Goal: Task Accomplishment & Management: Use online tool/utility

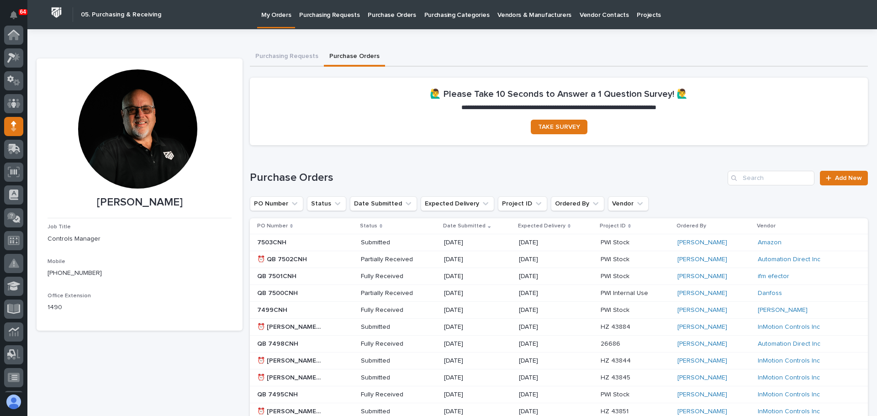
scroll to position [91, 0]
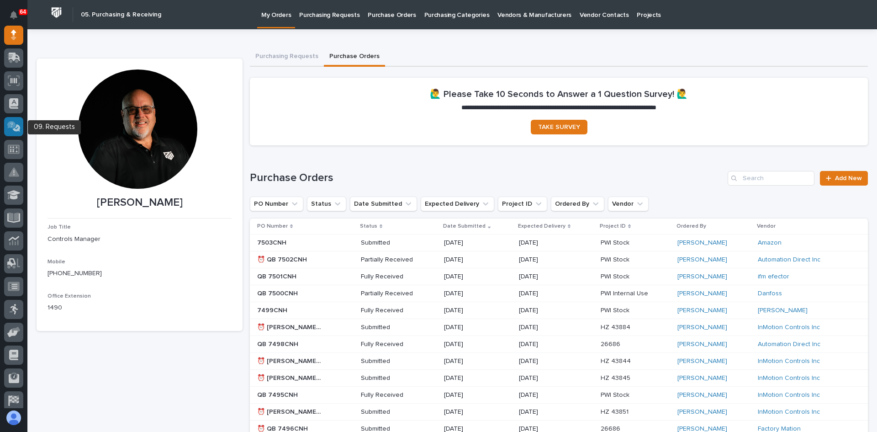
click at [16, 127] on icon at bounding box center [13, 126] width 13 height 11
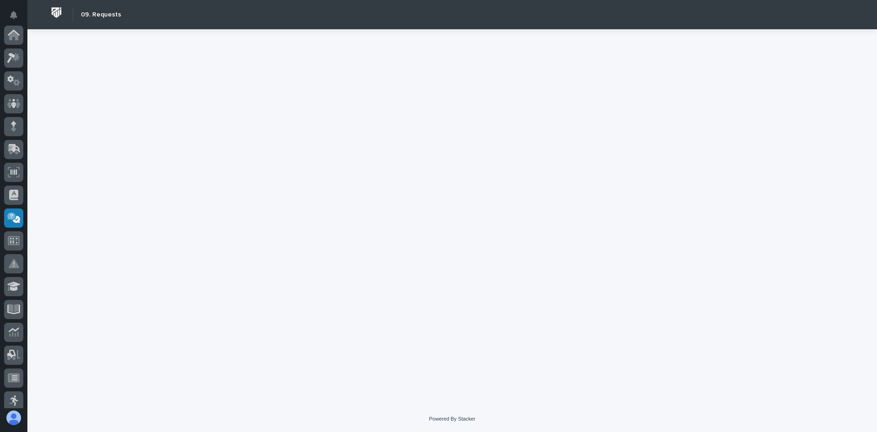
scroll to position [166, 0]
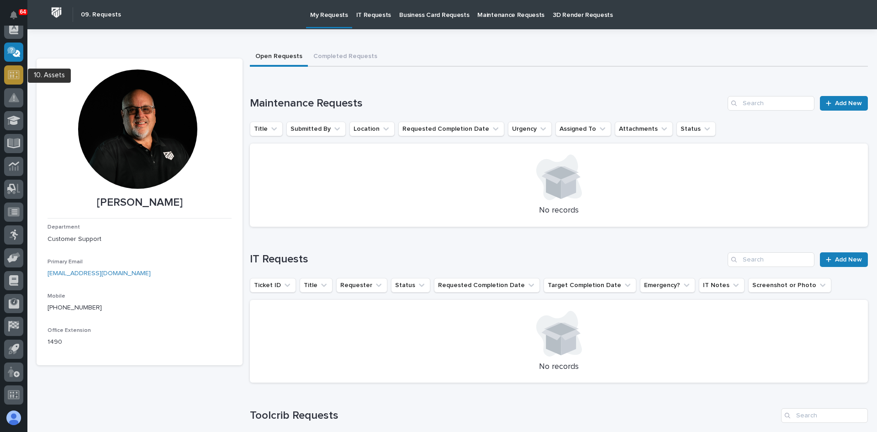
click at [11, 76] on g at bounding box center [14, 74] width 12 height 9
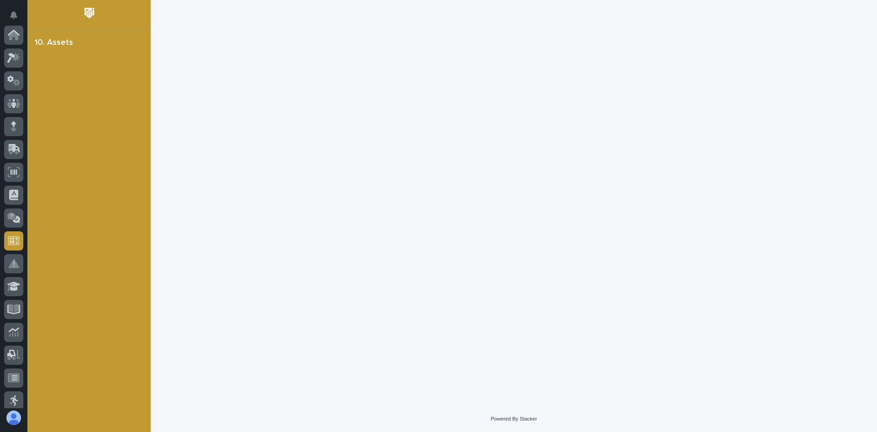
scroll to position [166, 0]
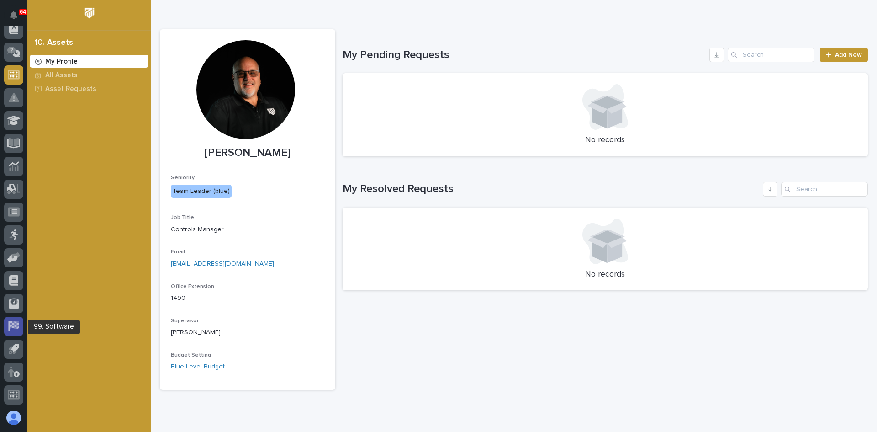
click at [16, 324] on icon at bounding box center [14, 325] width 9 height 8
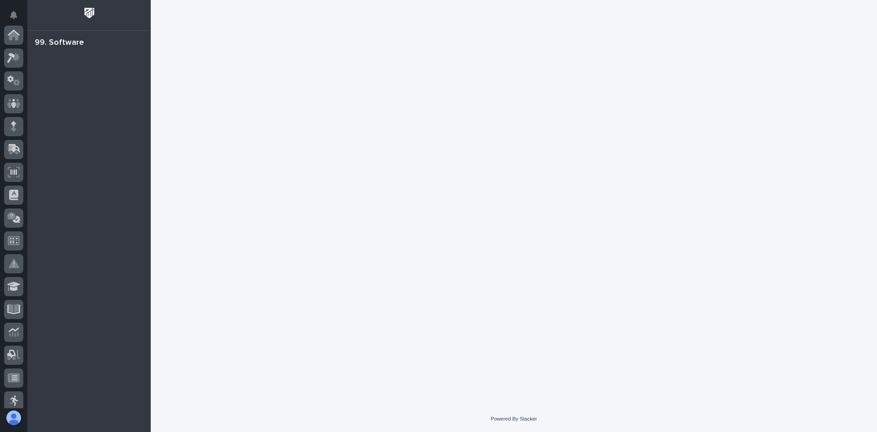
scroll to position [166, 0]
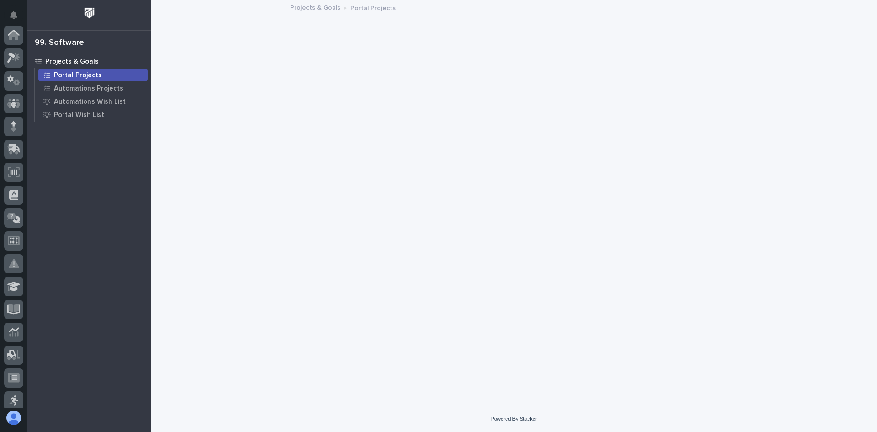
scroll to position [166, 0]
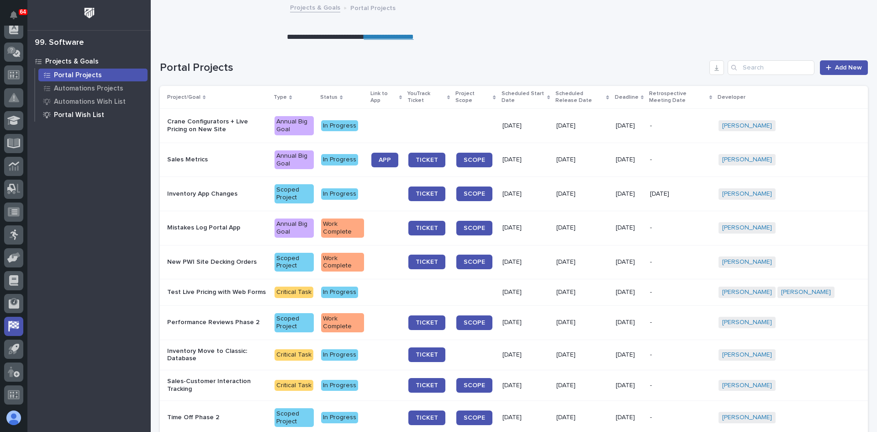
click at [69, 114] on p "Portal Wish List" at bounding box center [79, 115] width 50 height 8
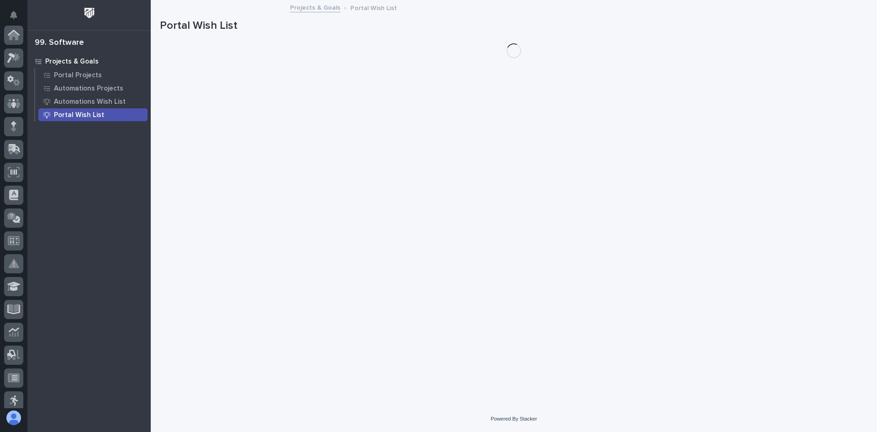
scroll to position [166, 0]
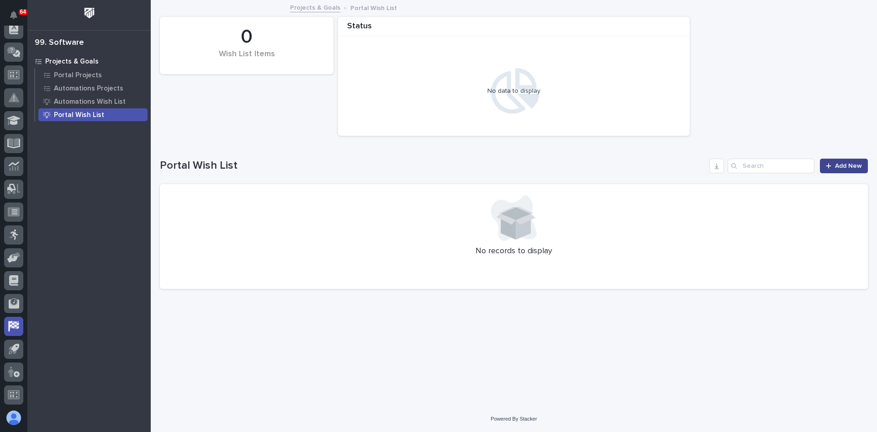
click at [850, 165] on span "Add New" at bounding box center [848, 166] width 27 height 6
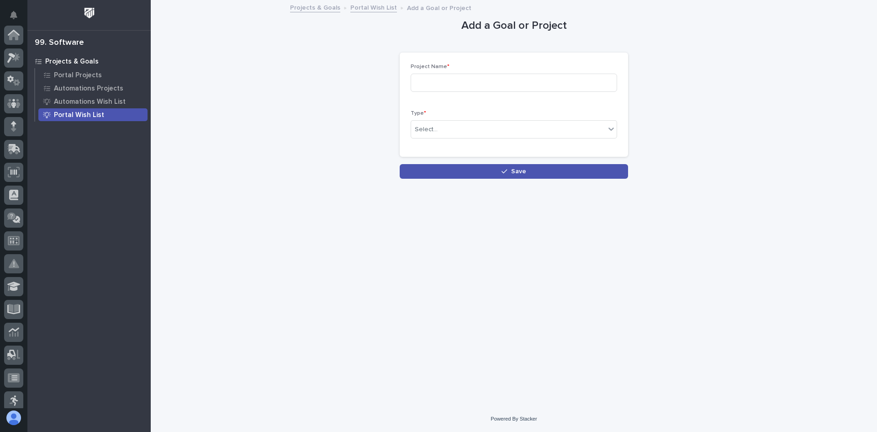
scroll to position [166, 0]
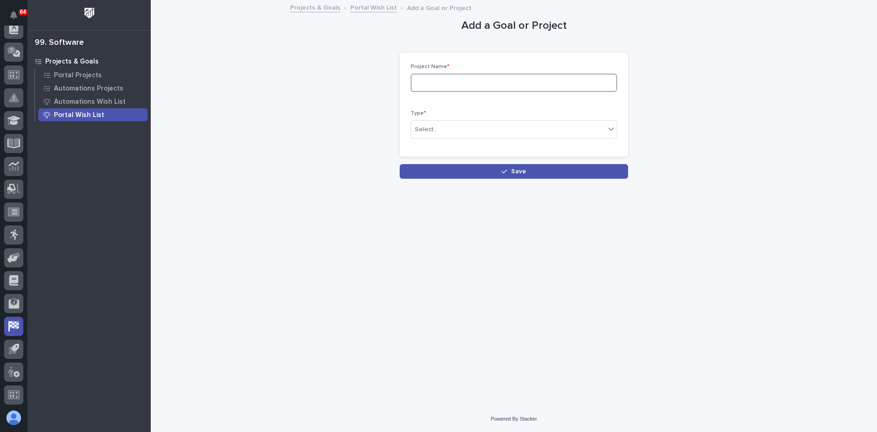
click at [420, 79] on input at bounding box center [514, 83] width 207 height 18
click at [457, 130] on div "Select..." at bounding box center [508, 129] width 194 height 15
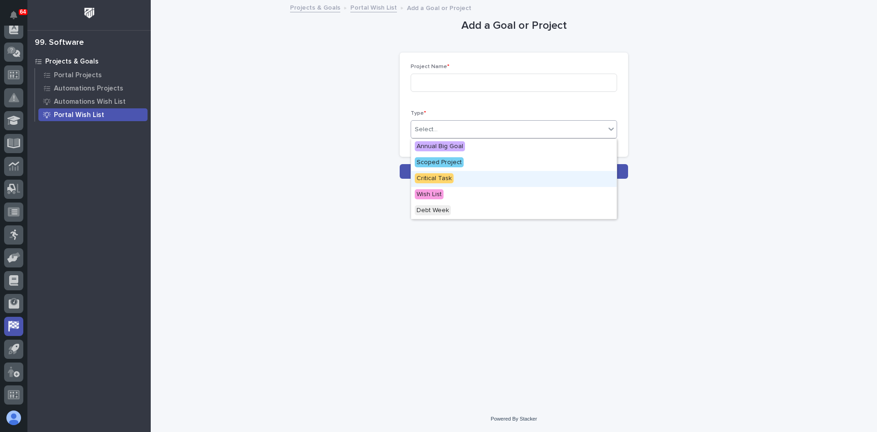
click at [320, 142] on div "Add a Goal or Project Loading... Saving… Loading... Saving… Loading... Saving… …" at bounding box center [514, 90] width 708 height 178
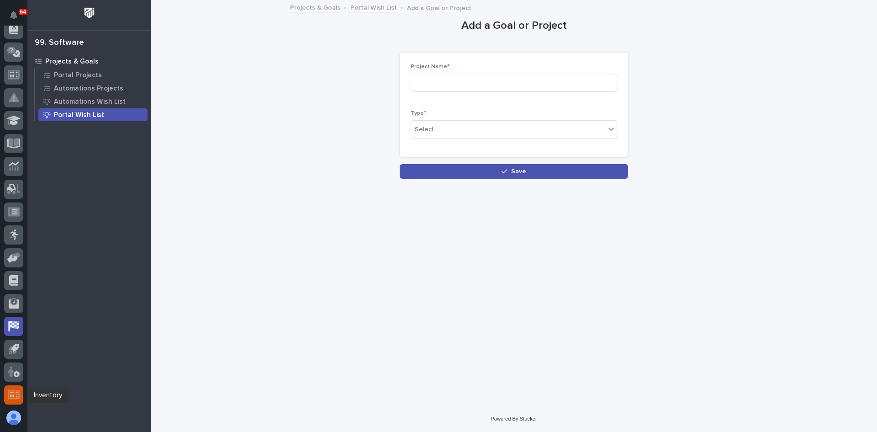
click at [11, 393] on icon at bounding box center [14, 394] width 12 height 9
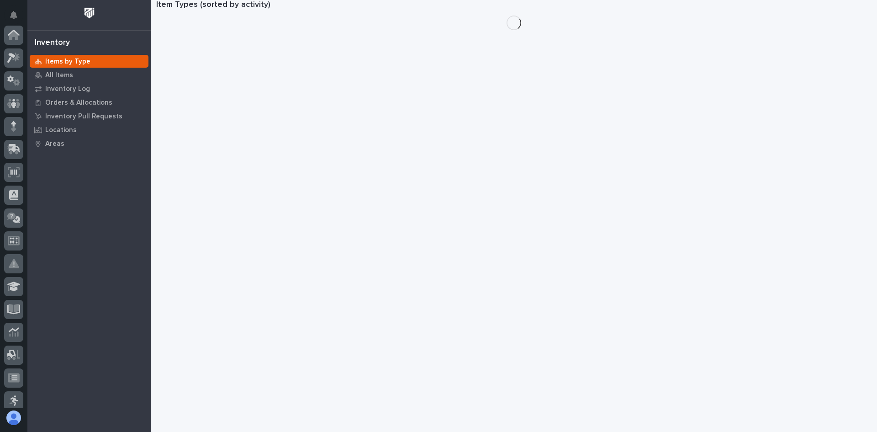
scroll to position [166, 0]
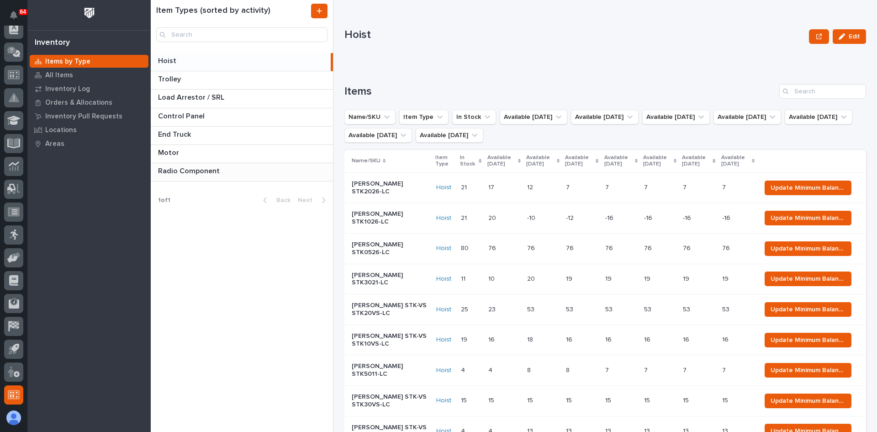
click at [186, 172] on p "Radio Component" at bounding box center [190, 170] width 64 height 11
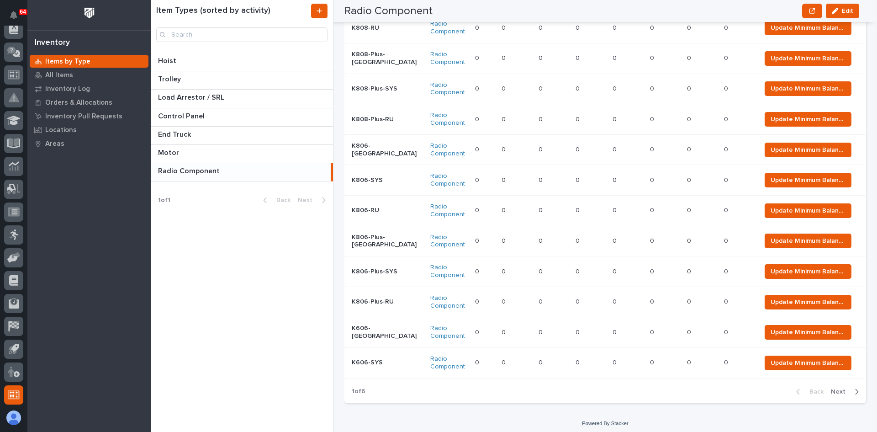
scroll to position [711, 0]
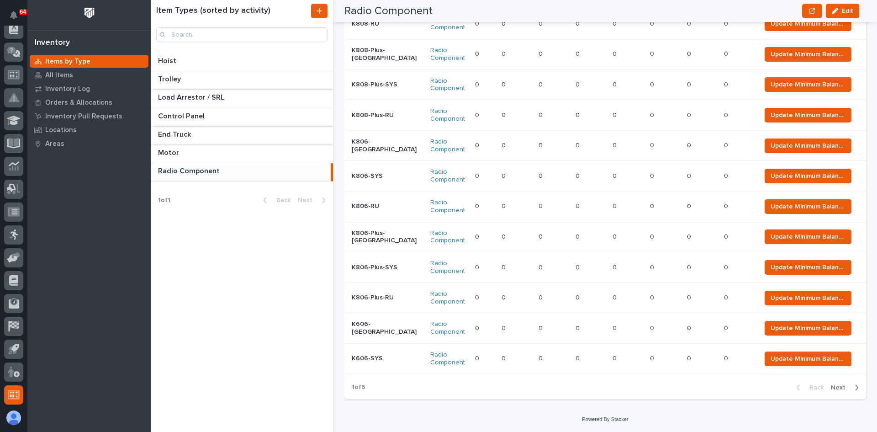
click at [831, 388] on span "Next" at bounding box center [841, 387] width 20 height 6
click at [832, 383] on button "Next" at bounding box center [847, 387] width 39 height 8
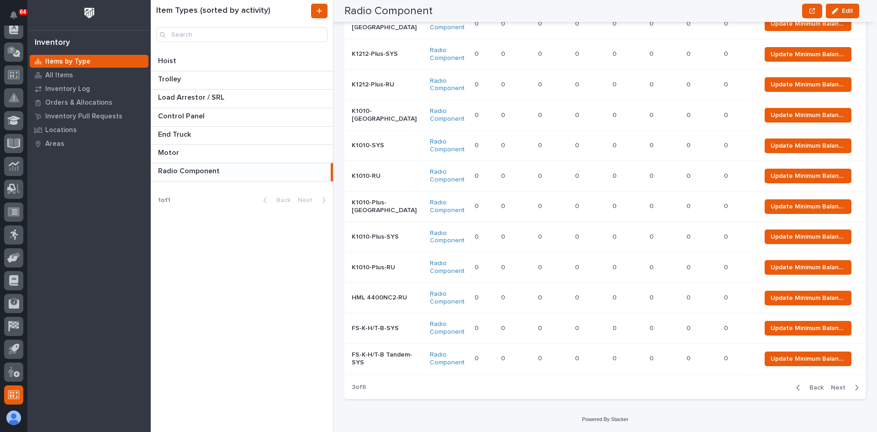
click at [831, 387] on span "Next" at bounding box center [841, 387] width 20 height 6
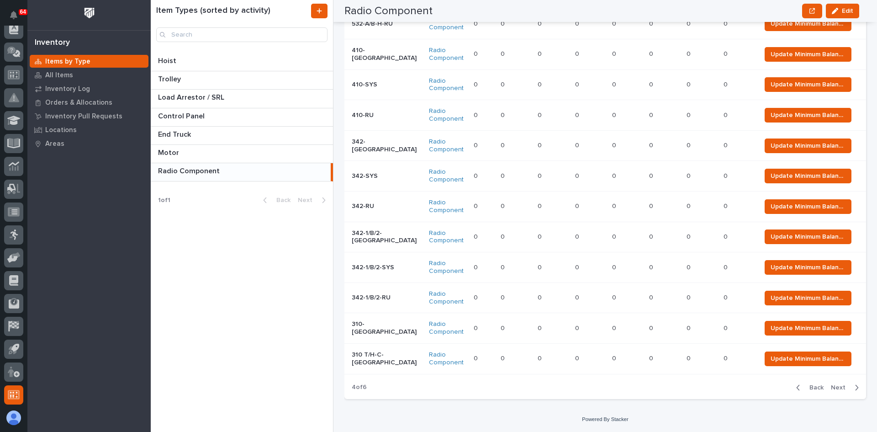
click at [831, 391] on span "Next" at bounding box center [841, 387] width 20 height 6
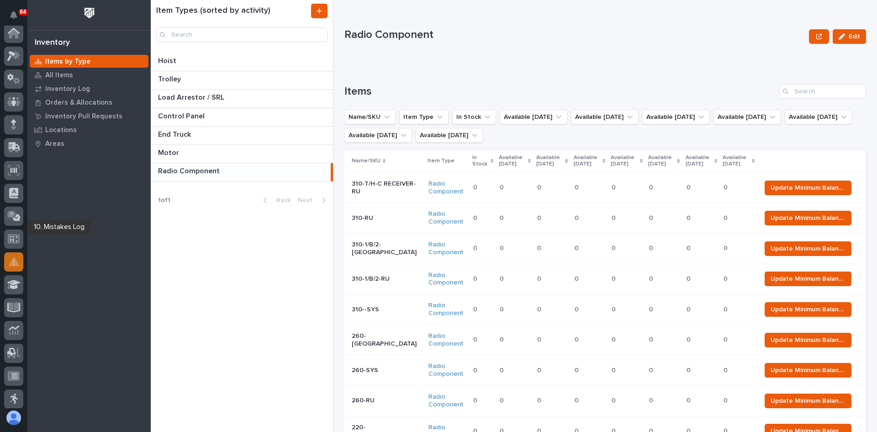
scroll to position [0, 0]
click at [15, 171] on icon at bounding box center [14, 172] width 12 height 11
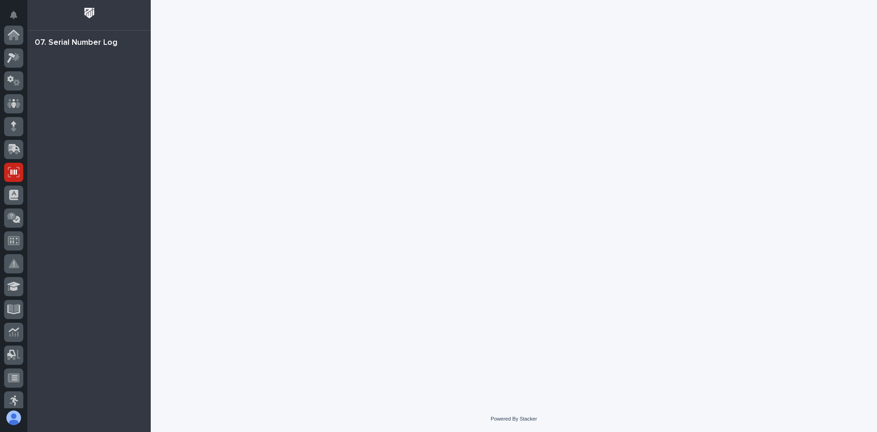
scroll to position [137, 0]
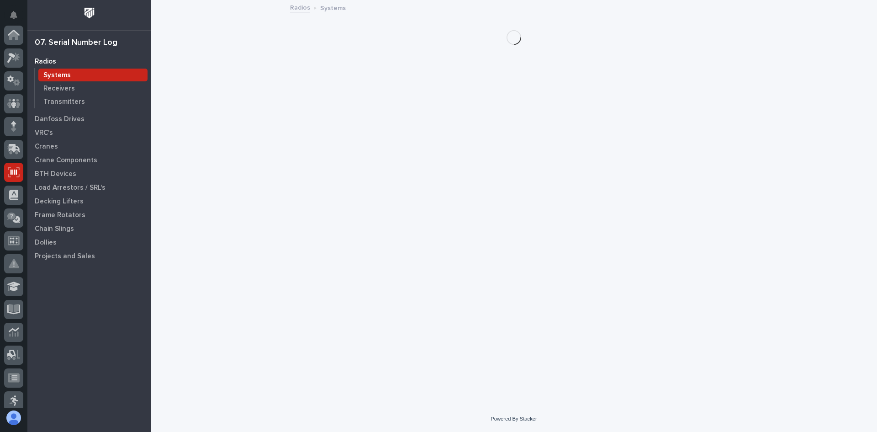
scroll to position [137, 0]
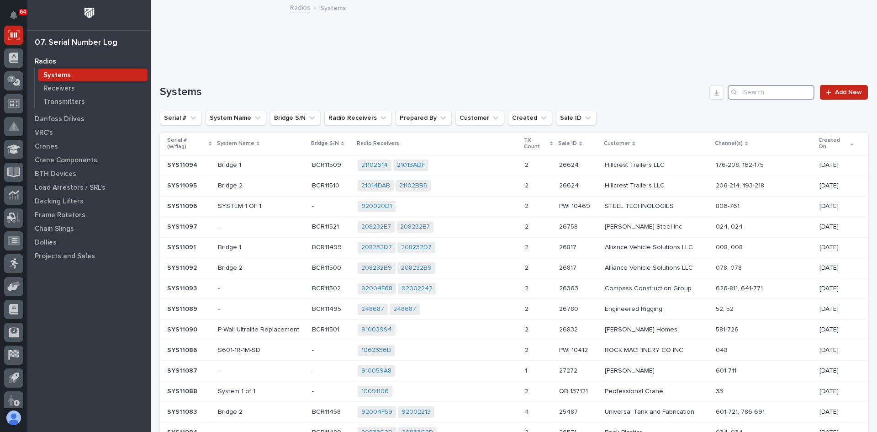
click at [746, 89] on input "Search" at bounding box center [771, 92] width 87 height 15
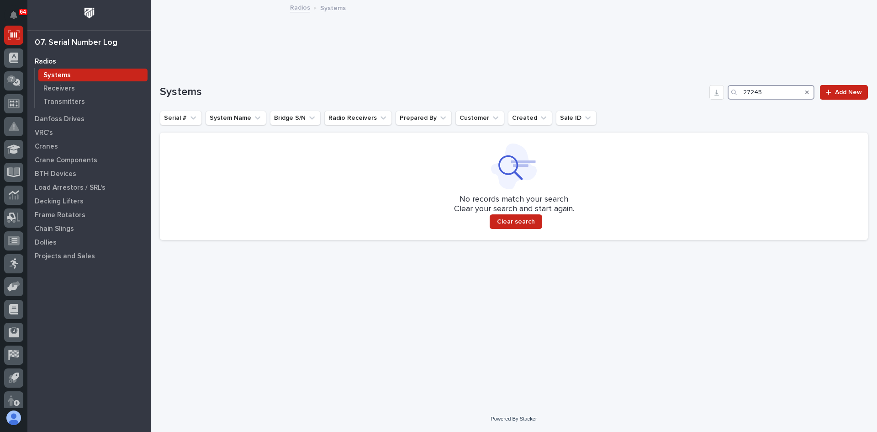
type input "27245"
click at [64, 75] on p "Systems" at bounding box center [56, 75] width 27 height 8
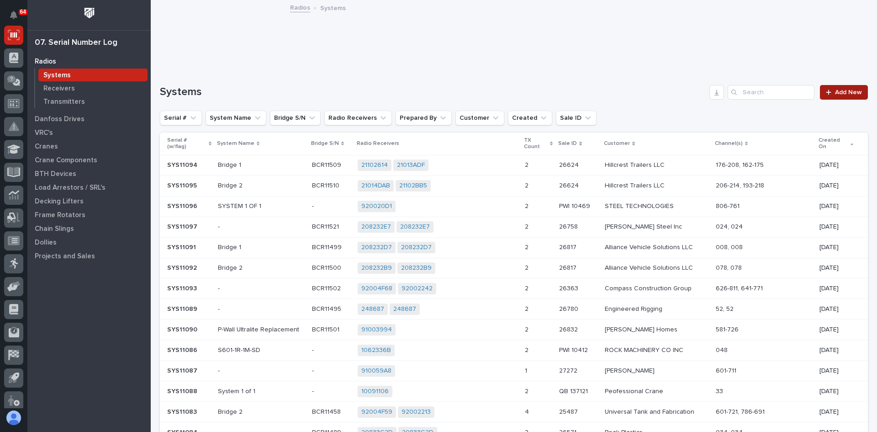
click at [842, 91] on span "Add New" at bounding box center [848, 92] width 27 height 6
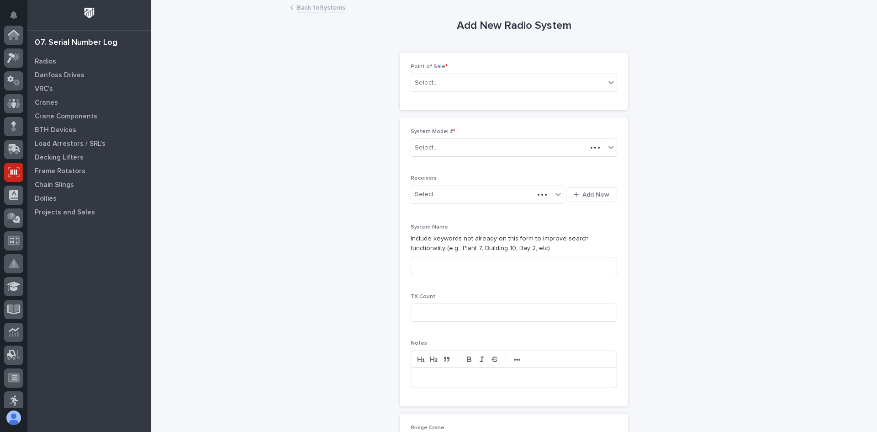
scroll to position [137, 0]
click at [441, 84] on div "Select..." at bounding box center [508, 82] width 194 height 15
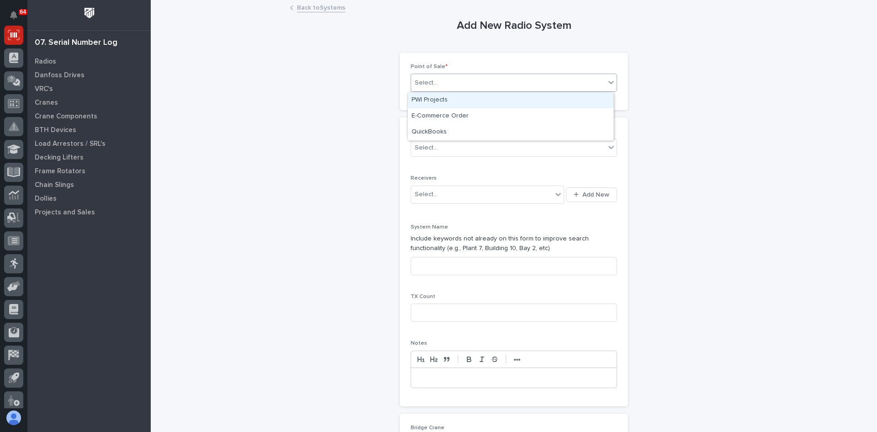
click at [437, 100] on div "PWI Projects" at bounding box center [511, 100] width 206 height 16
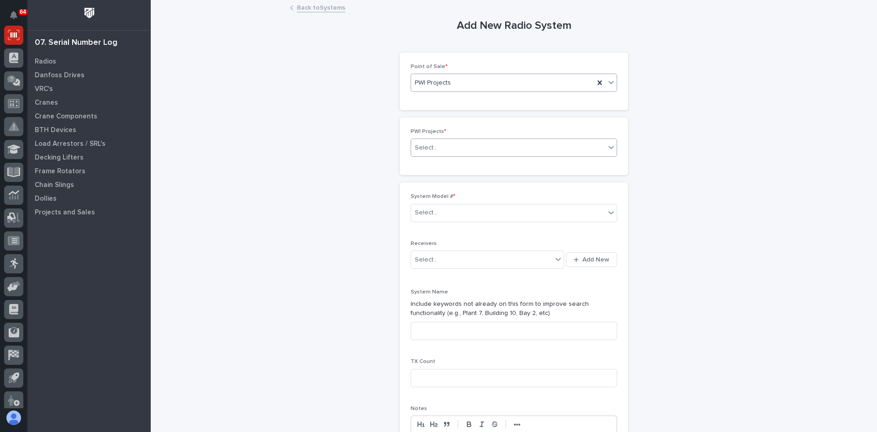
click at [442, 148] on div "Select..." at bounding box center [508, 147] width 194 height 15
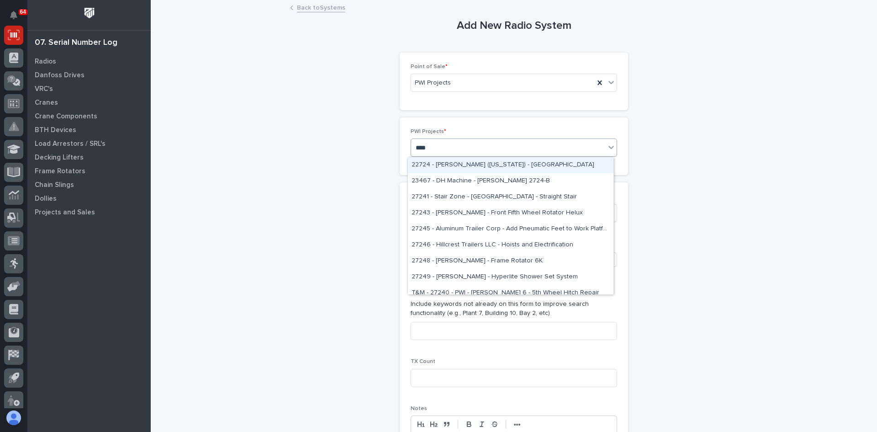
type input "*****"
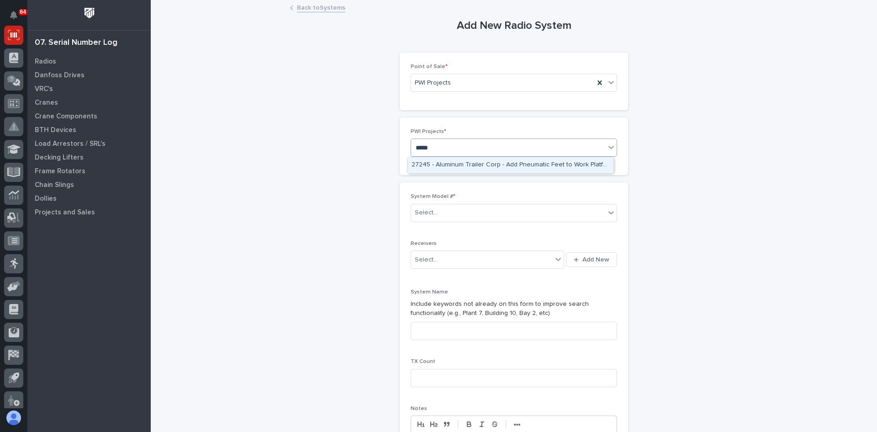
click at [531, 165] on div "27245 - Aluminum Trailer Corp - Add Pneumatic Feet to Work Platform" at bounding box center [511, 165] width 206 height 16
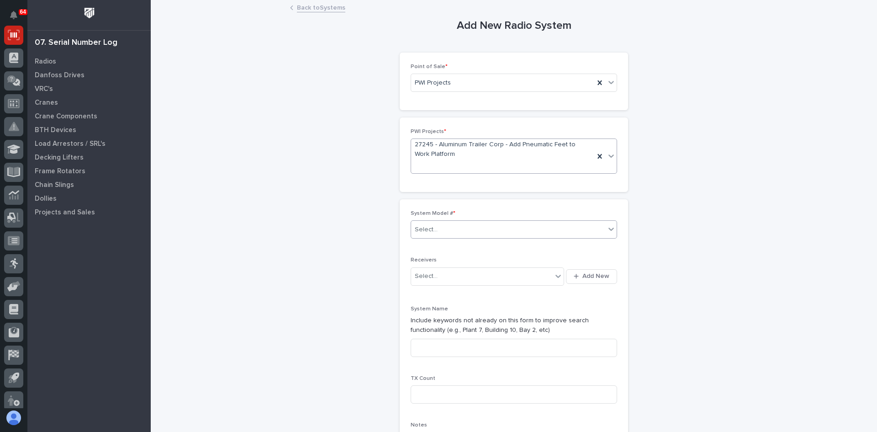
click at [454, 227] on div "Select..." at bounding box center [508, 229] width 194 height 15
type input "****"
click at [432, 259] on div "S601-SYS" at bounding box center [511, 263] width 206 height 16
click at [595, 274] on span "Add New" at bounding box center [596, 276] width 27 height 8
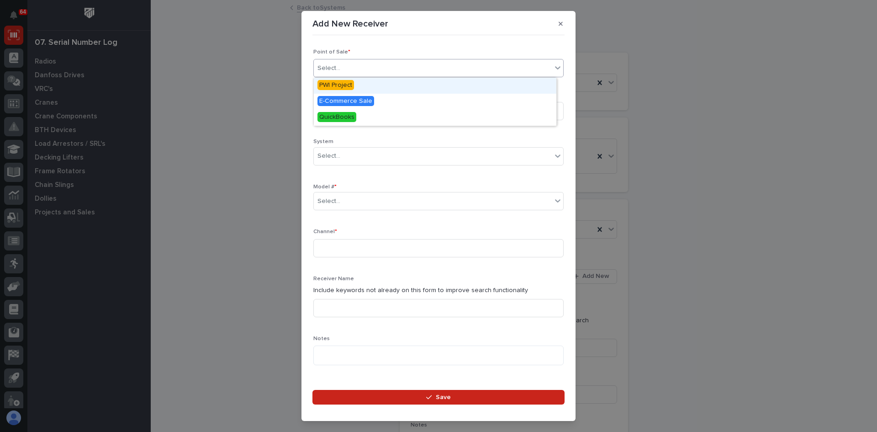
click at [364, 66] on div "Select..." at bounding box center [433, 68] width 238 height 15
click at [338, 84] on span "PWI Project" at bounding box center [336, 85] width 37 height 10
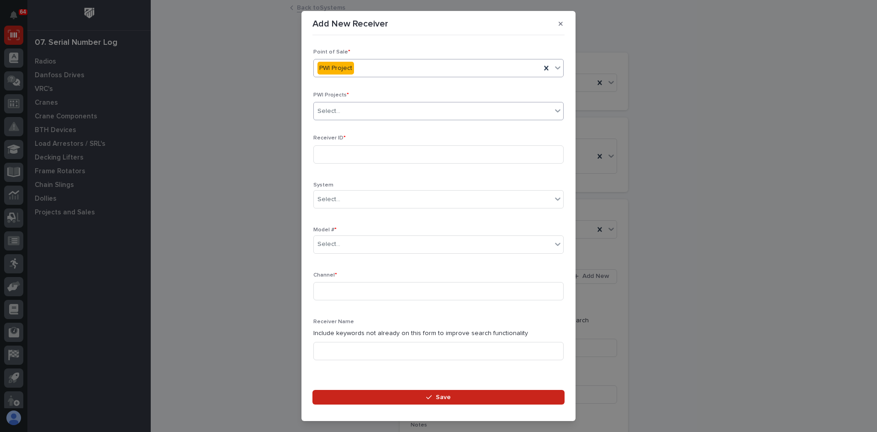
click at [346, 112] on div "Select..." at bounding box center [433, 111] width 238 height 15
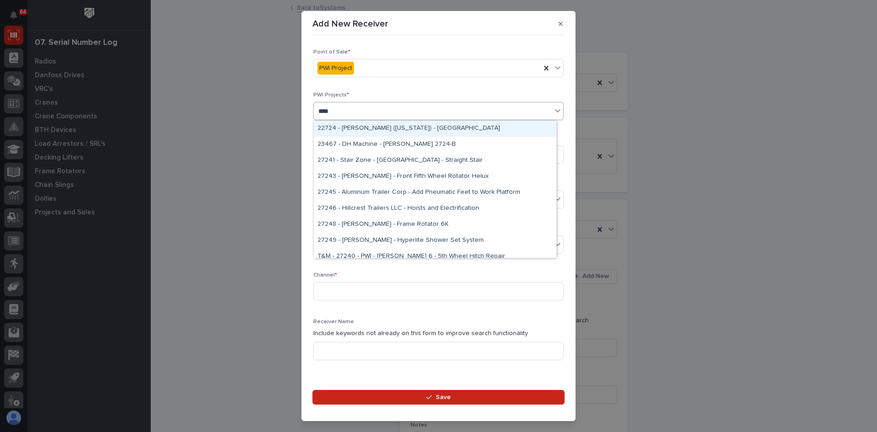
type input "*****"
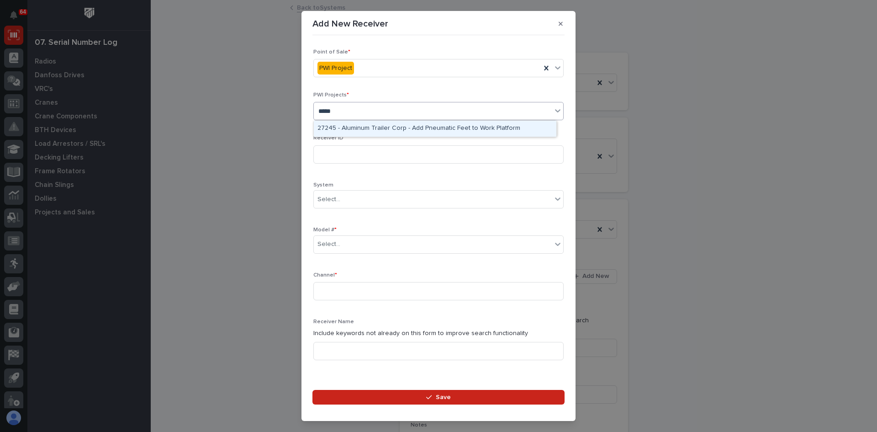
click at [393, 127] on div "27245 - Aluminum Trailer Corp - Add Pneumatic Feet to Work Platform" at bounding box center [435, 129] width 243 height 16
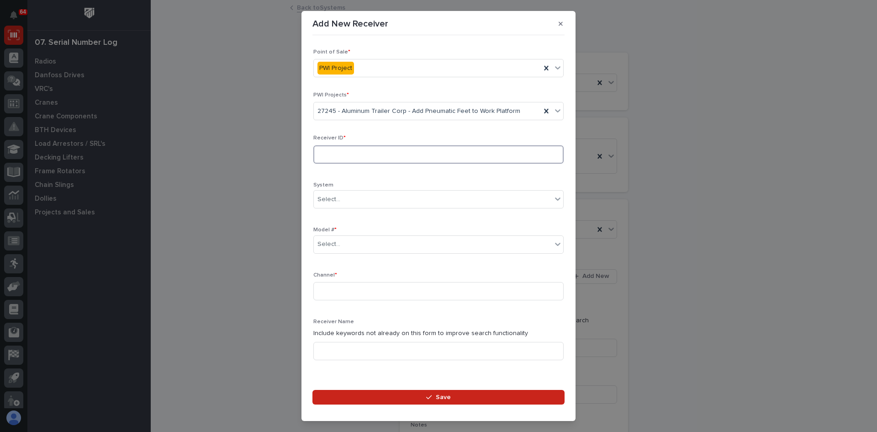
click at [343, 153] on input at bounding box center [438, 154] width 250 height 18
type input "10623374"
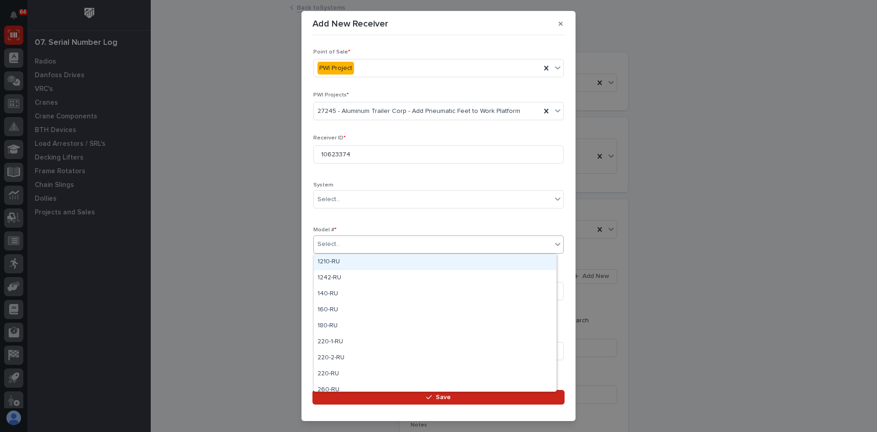
click at [353, 244] on div "Select..." at bounding box center [433, 244] width 238 height 15
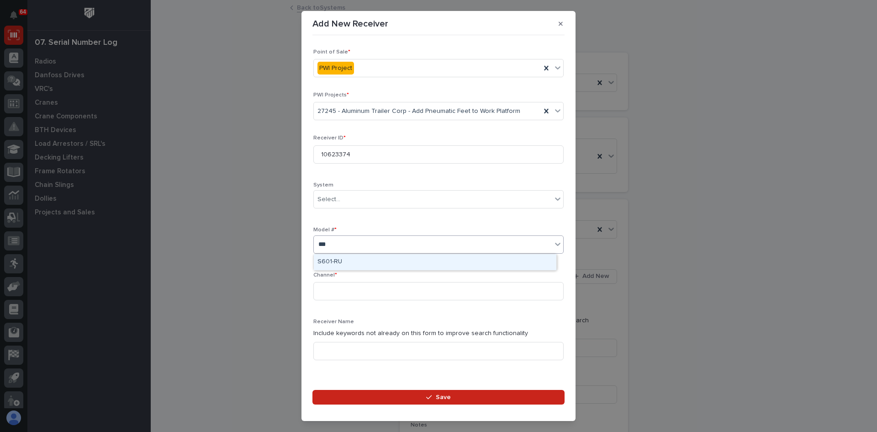
type input "****"
click at [323, 262] on div "S601-RU" at bounding box center [435, 262] width 243 height 16
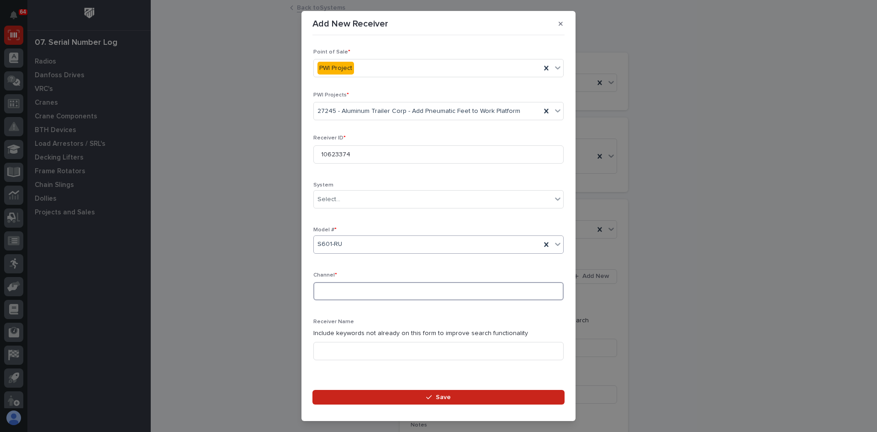
click at [323, 287] on input at bounding box center [438, 291] width 250 height 18
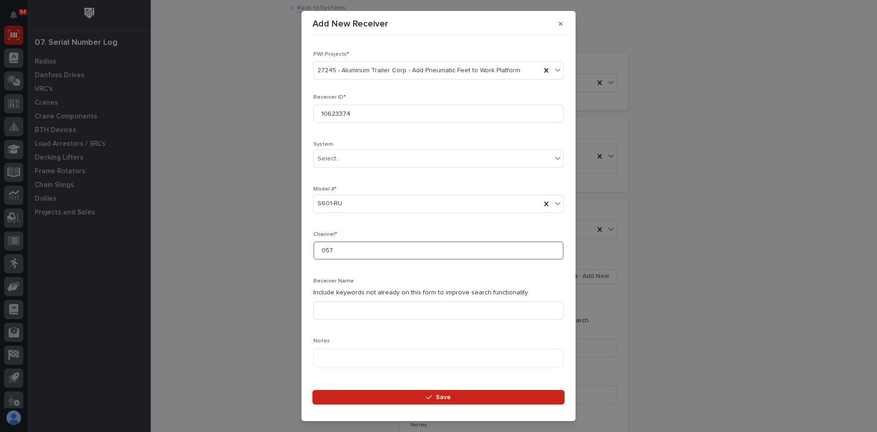
scroll to position [91, 0]
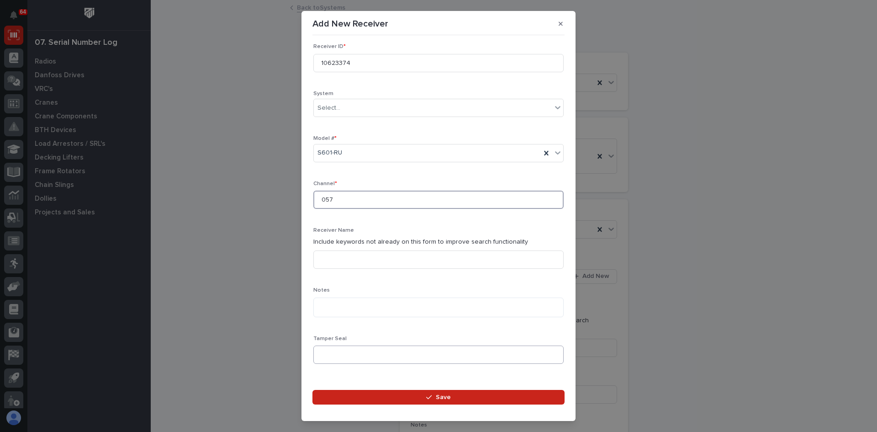
type input "057"
click at [336, 360] on input at bounding box center [438, 354] width 250 height 18
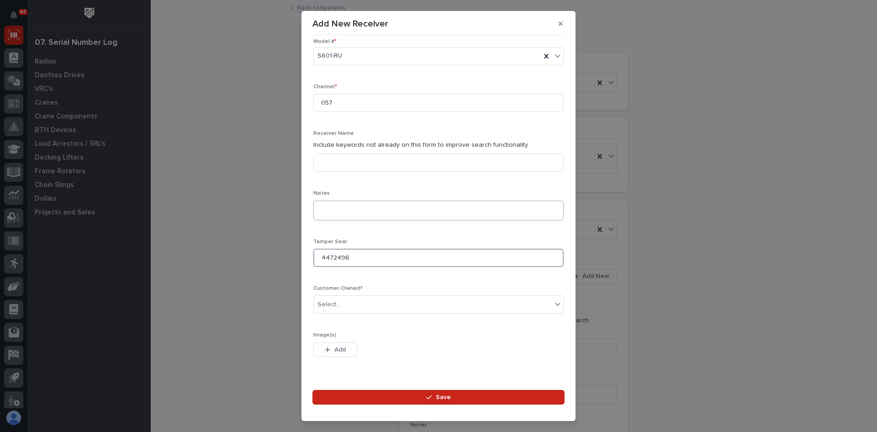
scroll to position [210, 0]
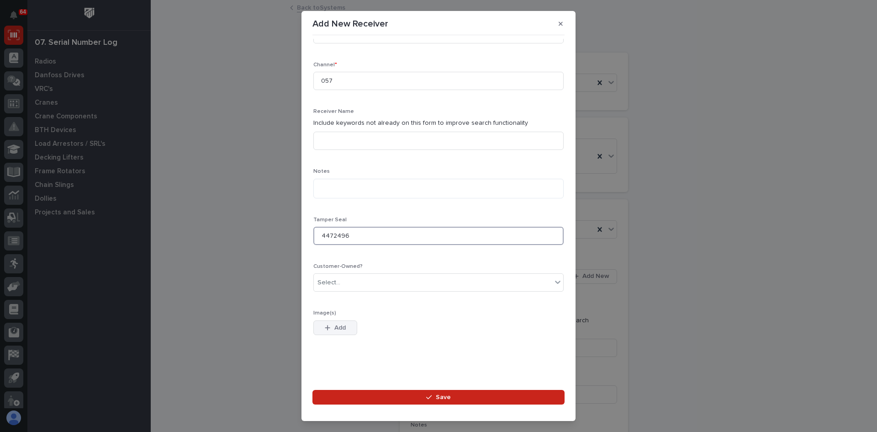
type input "4472496"
click at [341, 326] on span "Add" at bounding box center [339, 328] width 11 height 8
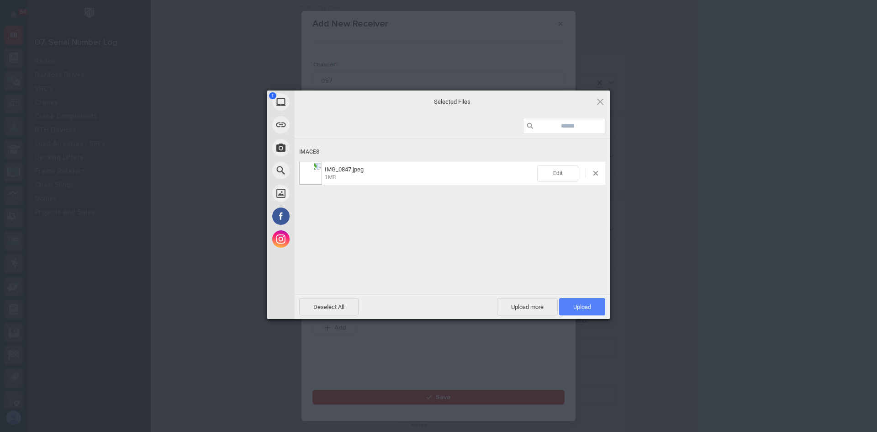
click at [579, 307] on span "Upload 1" at bounding box center [582, 306] width 18 height 7
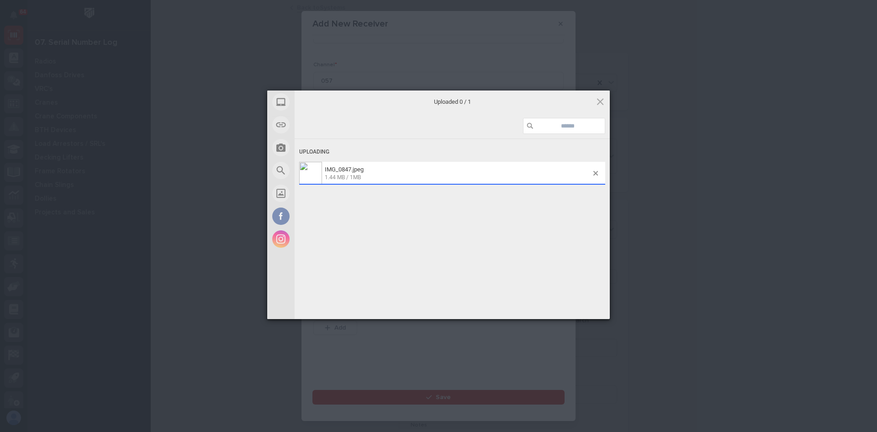
scroll to position [227, 0]
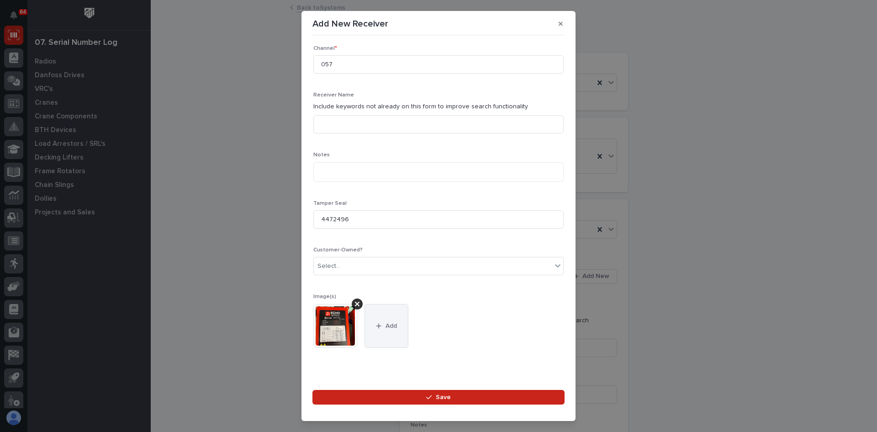
click at [389, 329] on span "Add" at bounding box center [391, 326] width 11 height 8
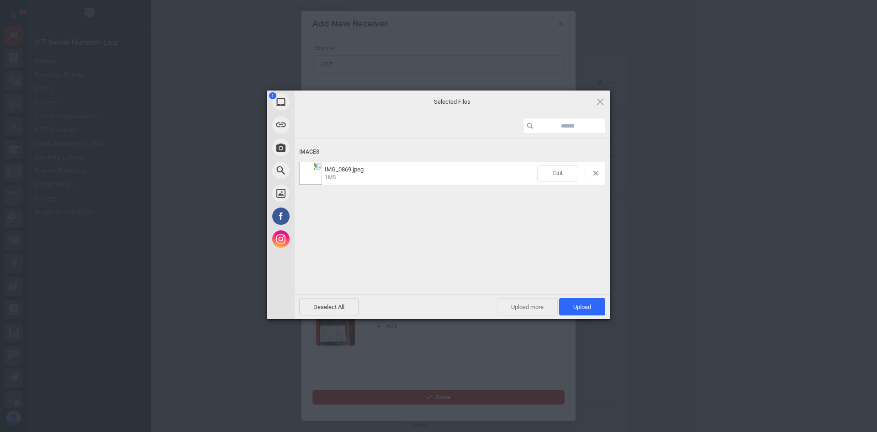
click at [532, 305] on span "Upload more" at bounding box center [527, 306] width 61 height 17
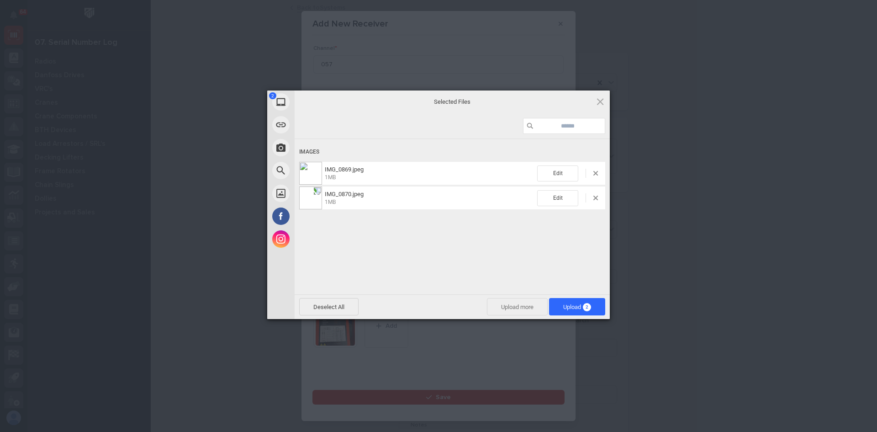
click at [522, 307] on span "Upload more" at bounding box center [517, 306] width 61 height 17
click at [516, 303] on span "Upload more" at bounding box center [517, 306] width 61 height 17
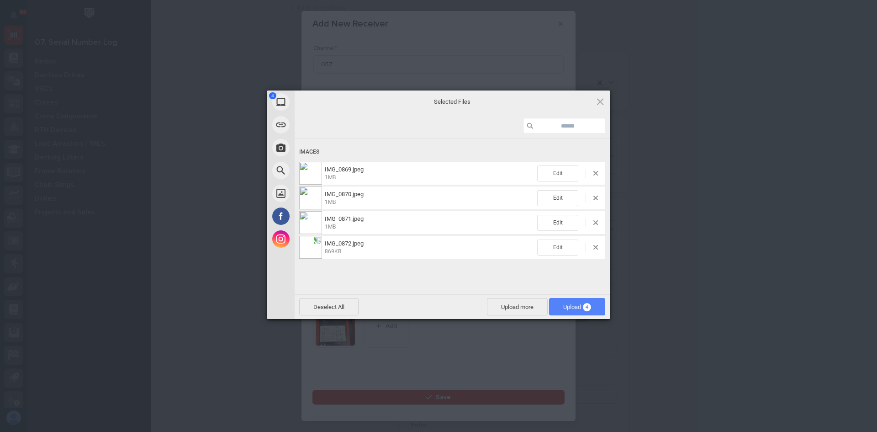
click at [569, 305] on span "Upload 4" at bounding box center [577, 306] width 28 height 7
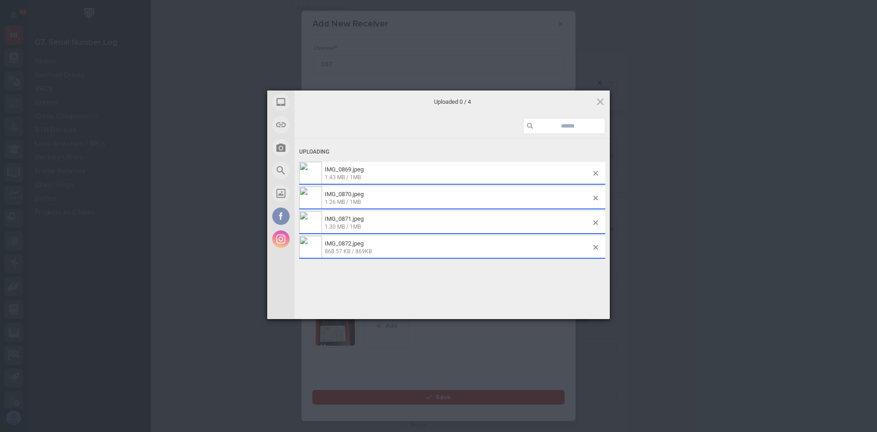
scroll to position [276, 0]
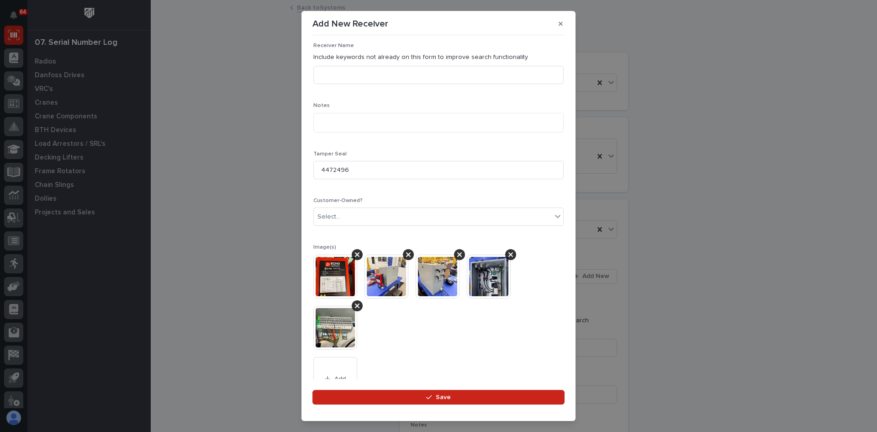
click at [490, 272] on img at bounding box center [489, 277] width 44 height 44
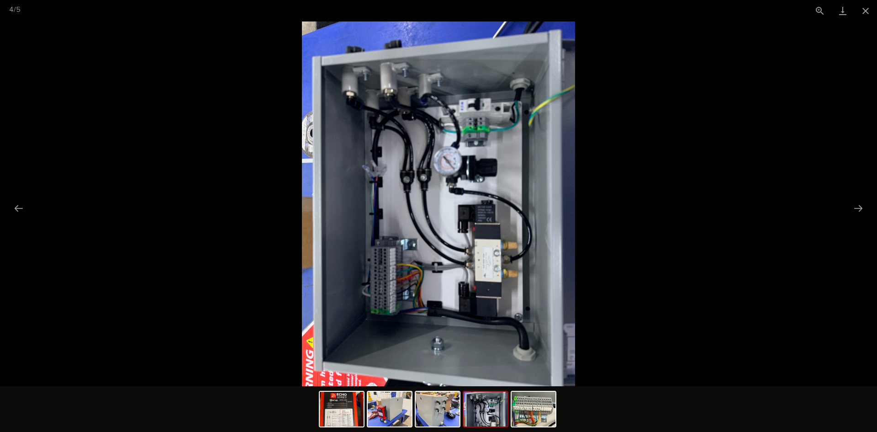
scroll to position [0, 0]
click at [463, 165] on img at bounding box center [439, 203] width 274 height 365
click at [865, 10] on button "Close gallery" at bounding box center [866, 10] width 23 height 21
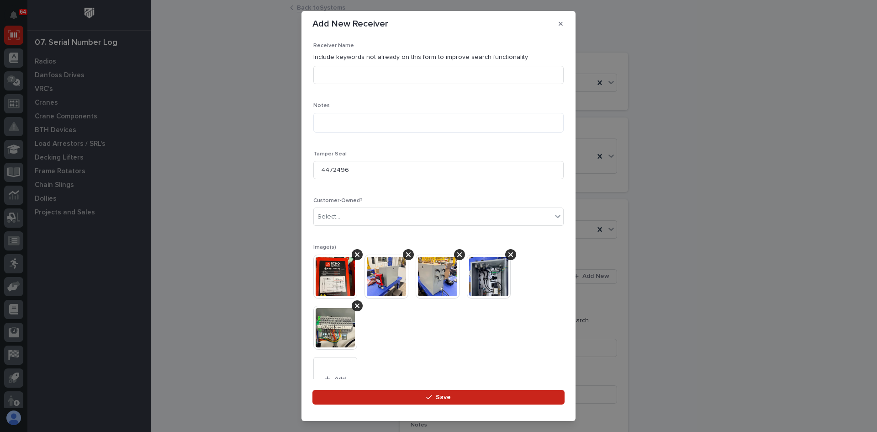
click at [388, 269] on img at bounding box center [387, 277] width 44 height 44
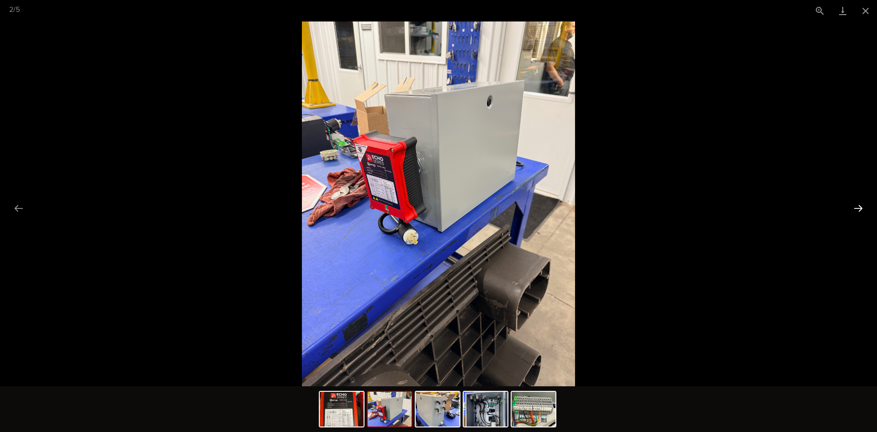
click at [859, 205] on button "Next slide" at bounding box center [858, 208] width 19 height 18
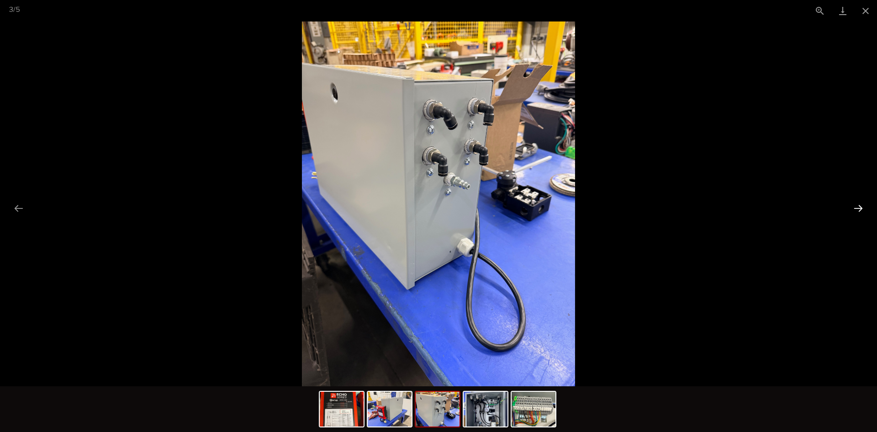
click at [859, 205] on button "Next slide" at bounding box center [858, 208] width 19 height 18
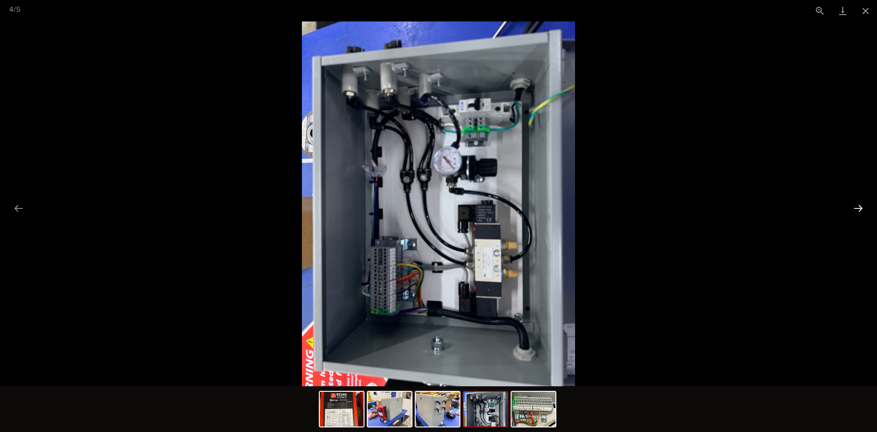
click at [859, 205] on button "Next slide" at bounding box center [858, 208] width 19 height 18
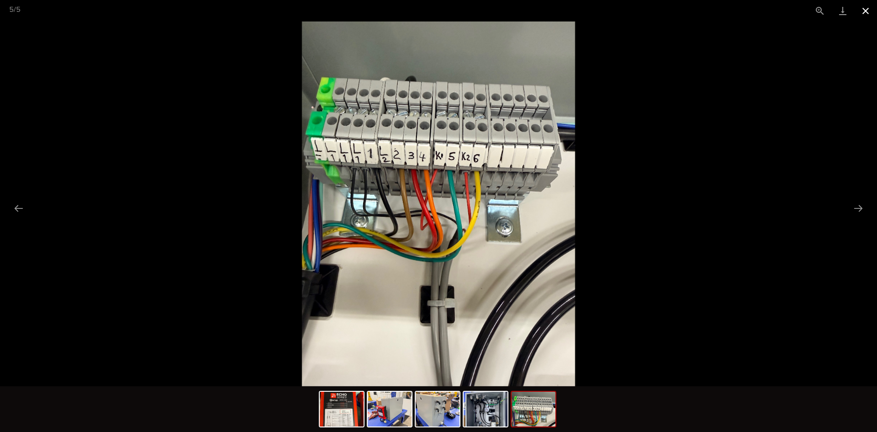
click at [867, 11] on button "Close gallery" at bounding box center [866, 10] width 23 height 21
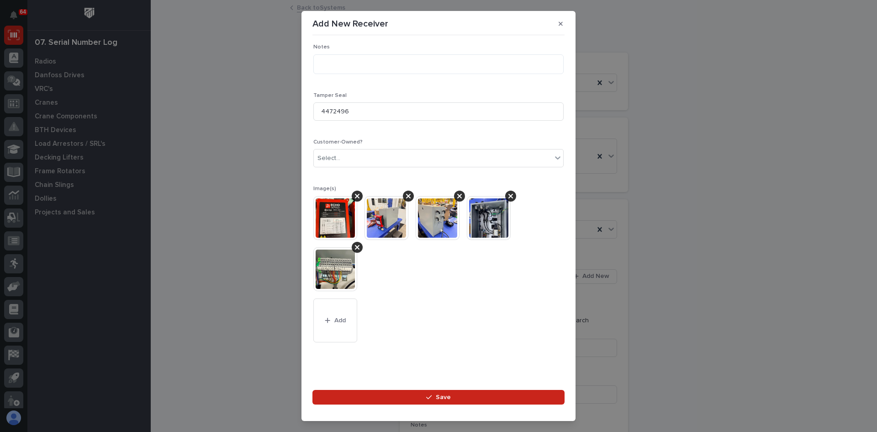
scroll to position [342, 0]
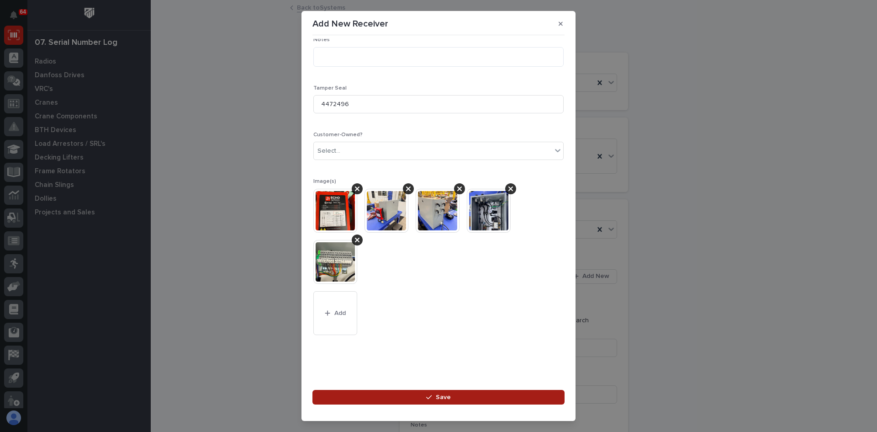
click at [438, 398] on span "Save" at bounding box center [443, 397] width 15 height 8
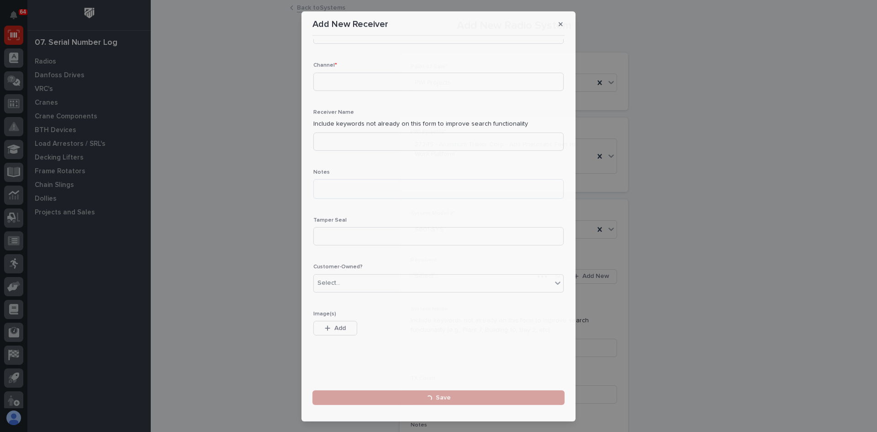
scroll to position [0, 0]
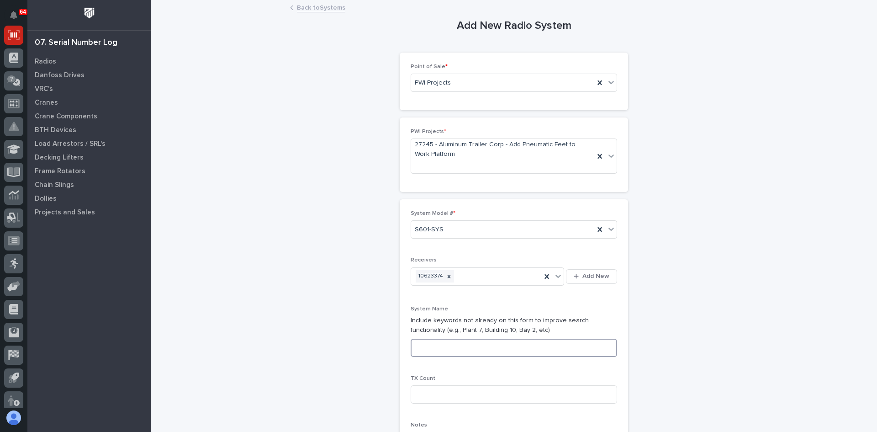
click at [419, 345] on input at bounding box center [514, 348] width 207 height 18
type input "AIR PANEL CONTROL FOR W/P LOCKING FEET"
click at [436, 394] on input at bounding box center [514, 394] width 207 height 18
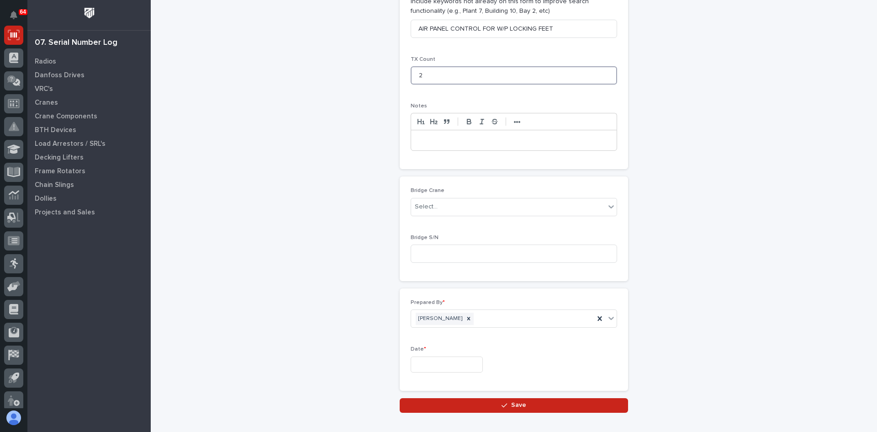
scroll to position [320, 0]
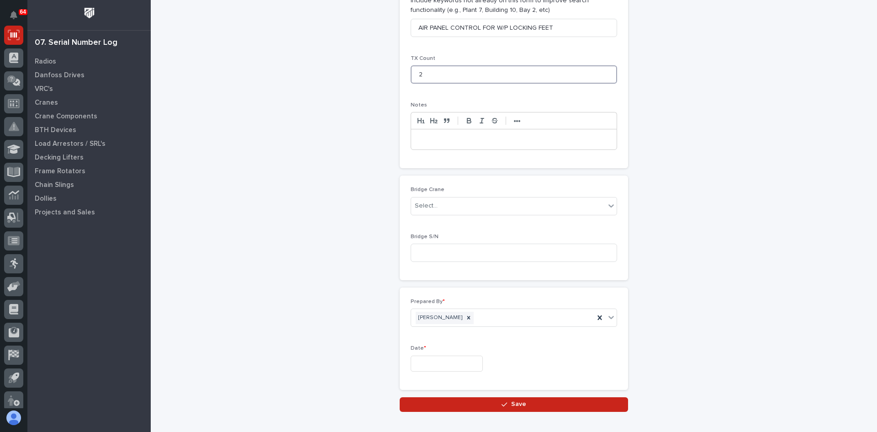
type input "2"
click at [421, 364] on input "text" at bounding box center [447, 364] width 72 height 16
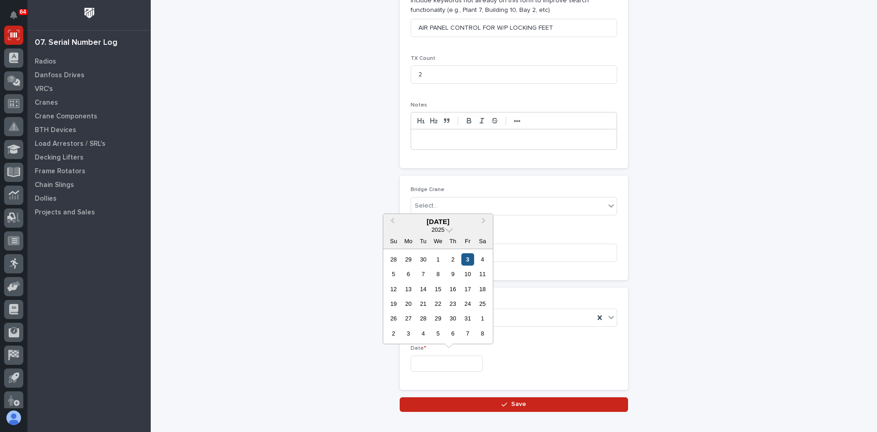
click at [466, 258] on div "3" at bounding box center [468, 259] width 12 height 12
type input "**********"
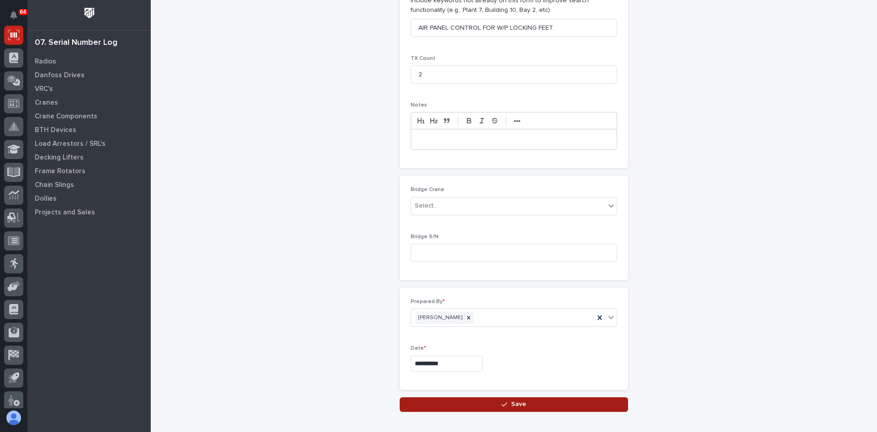
click at [518, 405] on span "Save" at bounding box center [518, 404] width 15 height 8
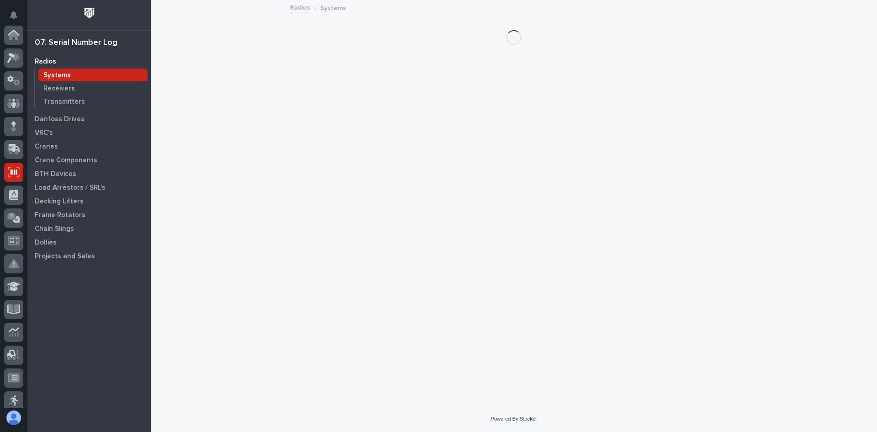
scroll to position [137, 0]
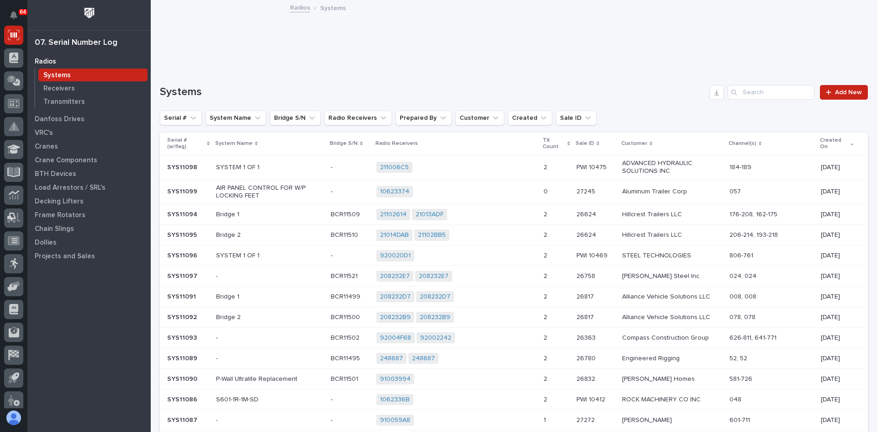
click at [527, 189] on div "10623374 + 0" at bounding box center [457, 191] width 160 height 11
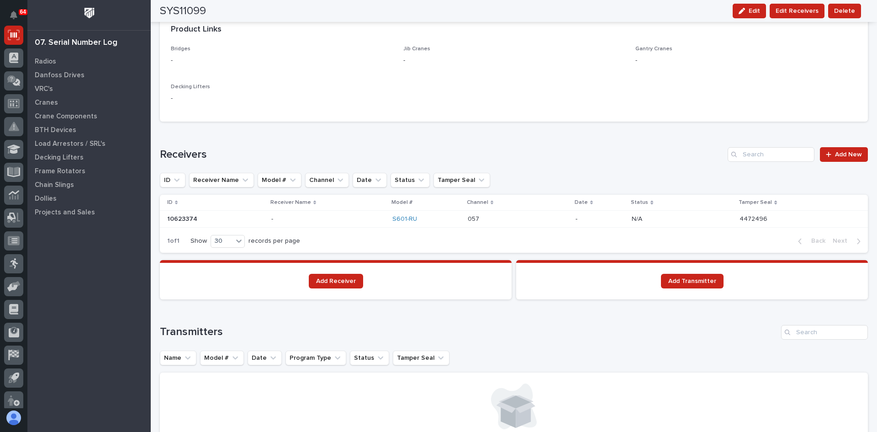
scroll to position [503, 0]
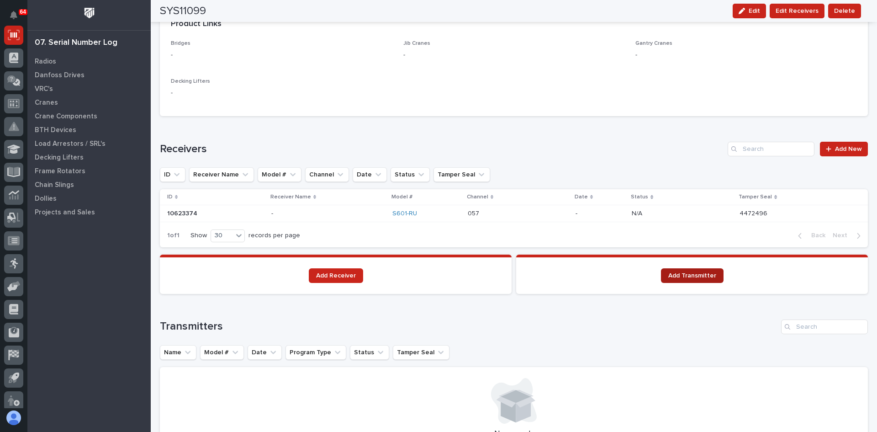
click at [701, 276] on span "Add Transmitter" at bounding box center [693, 275] width 48 height 6
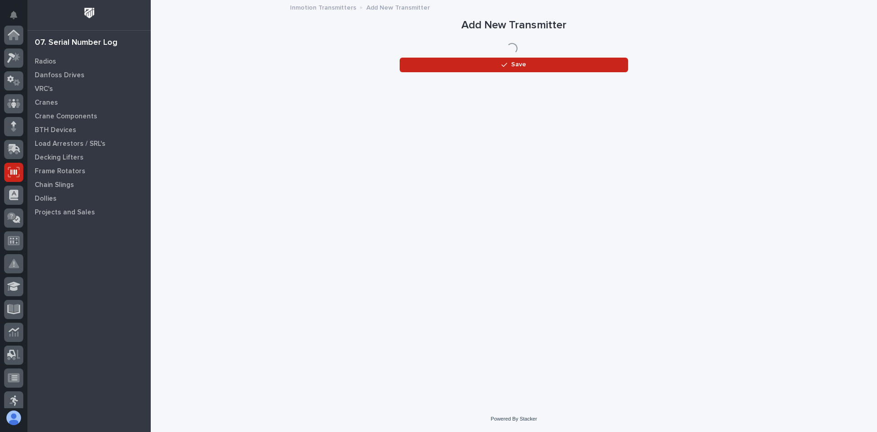
scroll to position [137, 0]
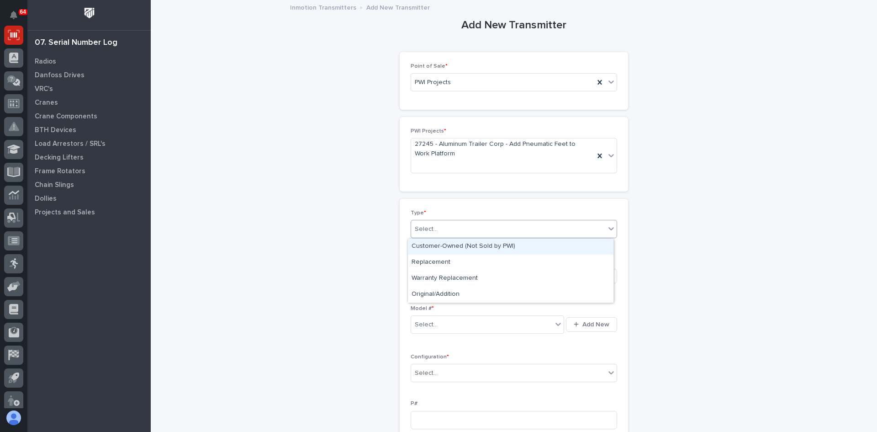
click at [439, 230] on input "text" at bounding box center [439, 229] width 1 height 8
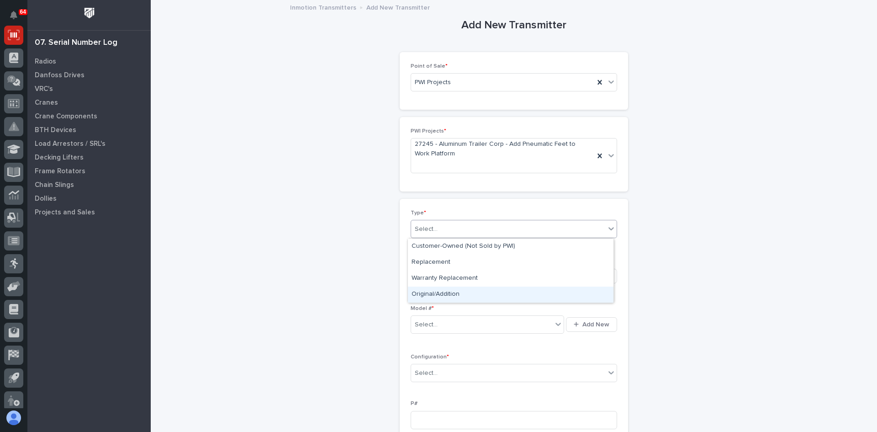
click at [431, 288] on div "Original/Addition" at bounding box center [511, 295] width 206 height 16
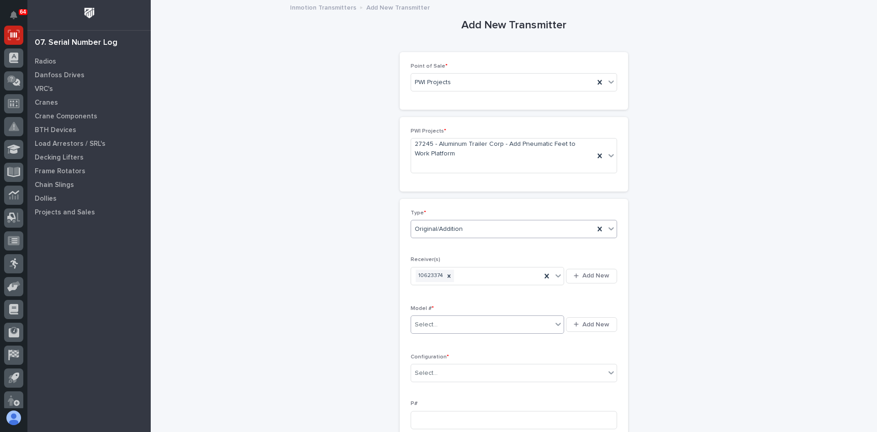
click at [459, 324] on div "Select..." at bounding box center [481, 324] width 141 height 15
type input "****"
click at [430, 339] on div "S601-[GEOGRAPHIC_DATA]" at bounding box center [484, 342] width 153 height 16
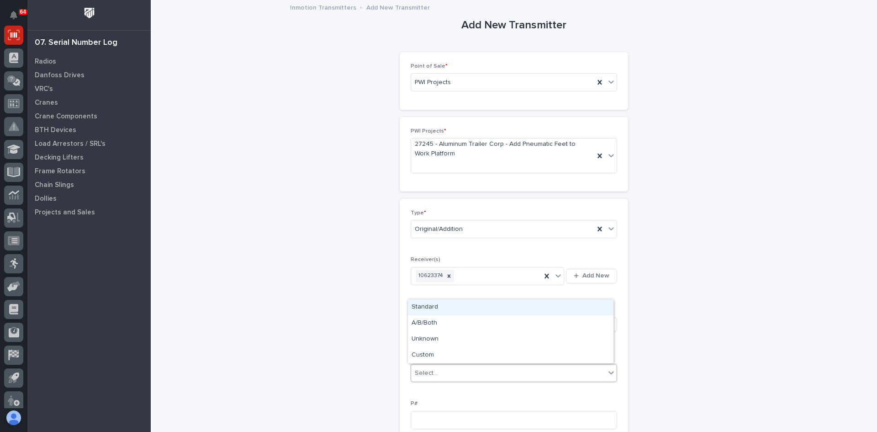
click at [436, 372] on div "Select..." at bounding box center [508, 373] width 194 height 15
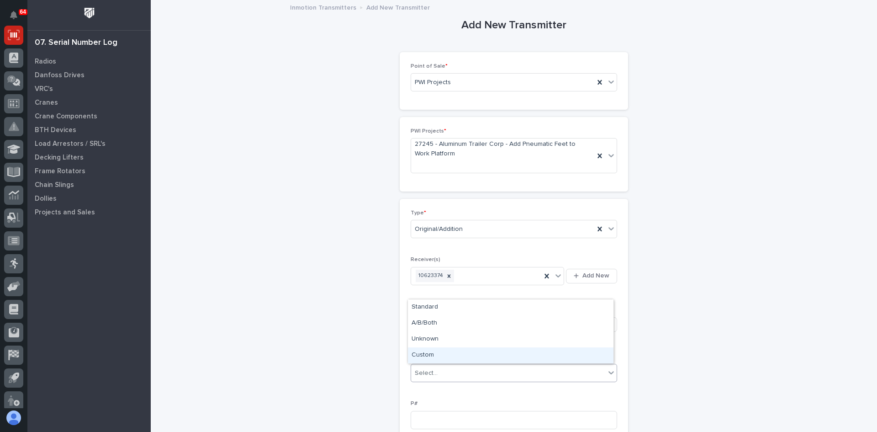
click at [426, 356] on div "Custom" at bounding box center [511, 355] width 206 height 16
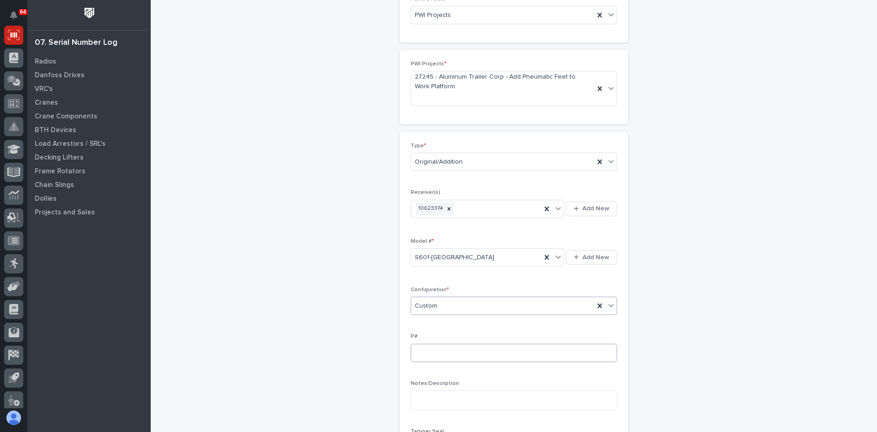
scroll to position [91, 0]
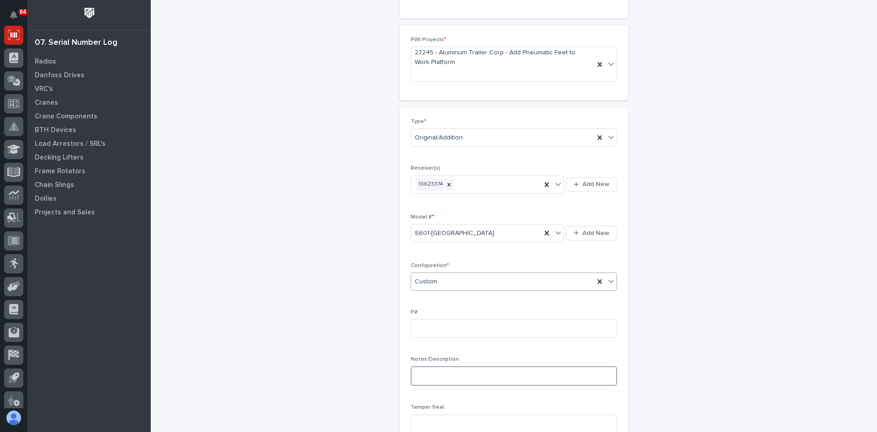
click at [417, 374] on textarea at bounding box center [514, 376] width 207 height 20
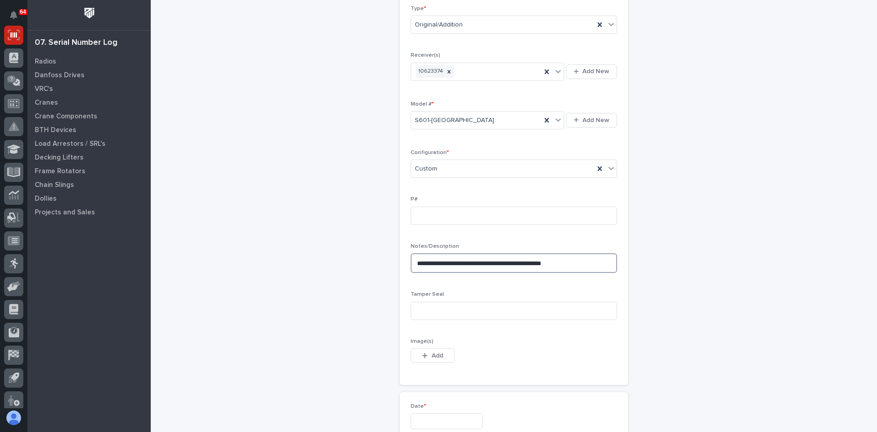
scroll to position [228, 0]
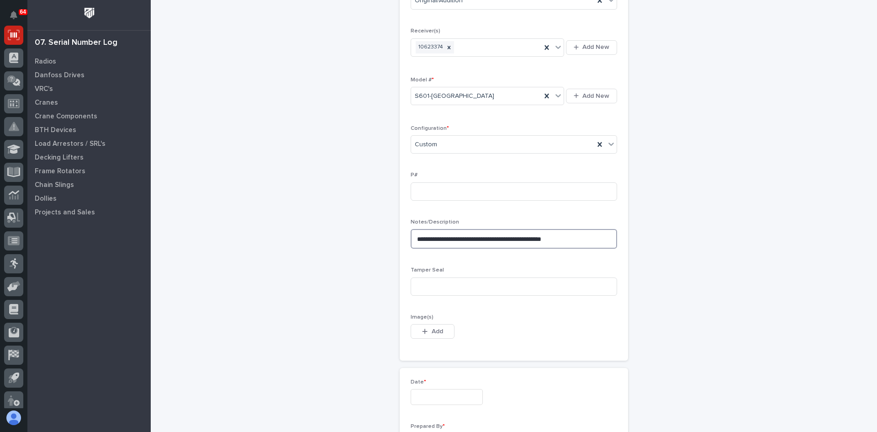
drag, startPoint x: 610, startPoint y: 237, endPoint x: 398, endPoint y: 239, distance: 211.6
click at [400, 239] on div "**********" at bounding box center [514, 165] width 228 height 390
type textarea "**********"
click at [425, 287] on input at bounding box center [514, 286] width 207 height 18
type input "4472494"
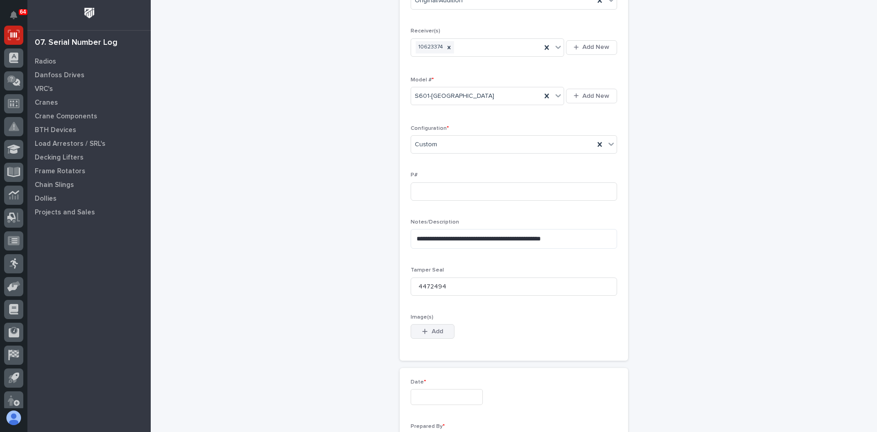
click at [435, 330] on span "Add" at bounding box center [437, 331] width 11 height 8
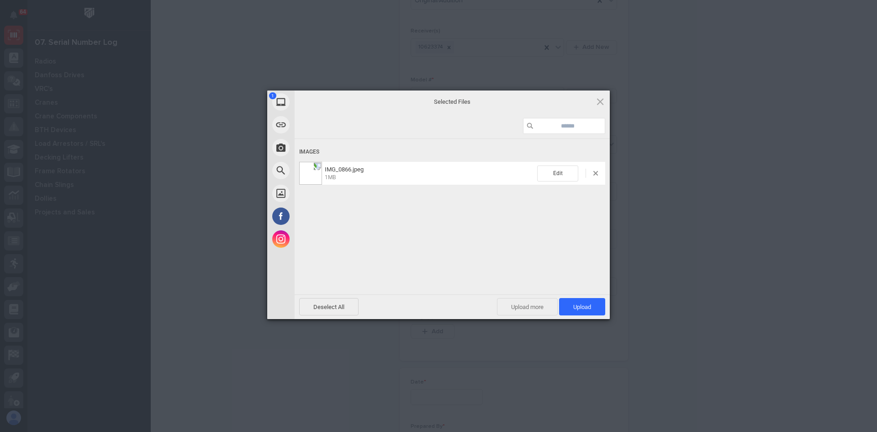
click at [530, 307] on span "Upload more" at bounding box center [527, 306] width 61 height 17
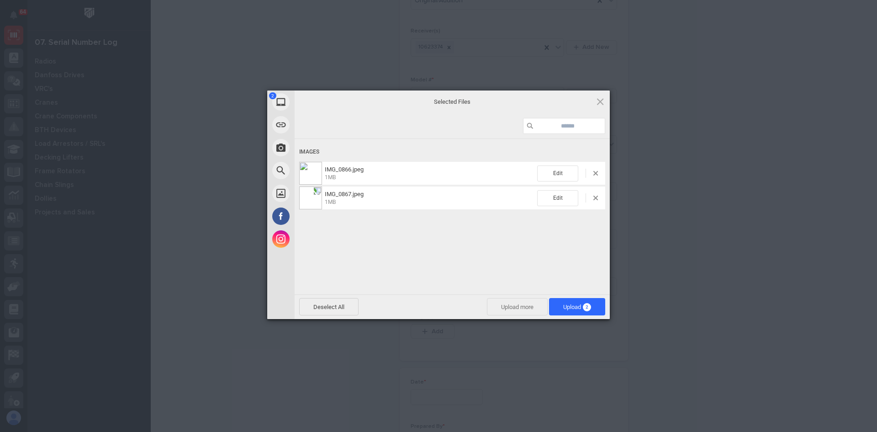
click at [513, 303] on span "Upload more" at bounding box center [517, 306] width 61 height 17
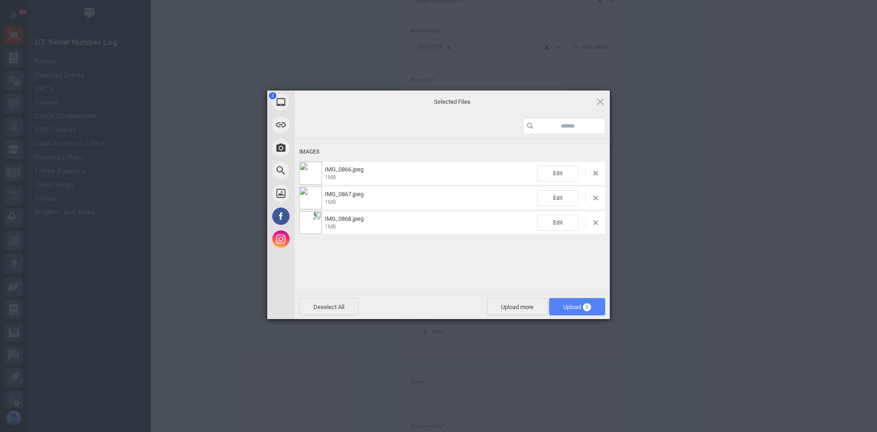
click at [567, 306] on span "Upload 3" at bounding box center [577, 306] width 28 height 7
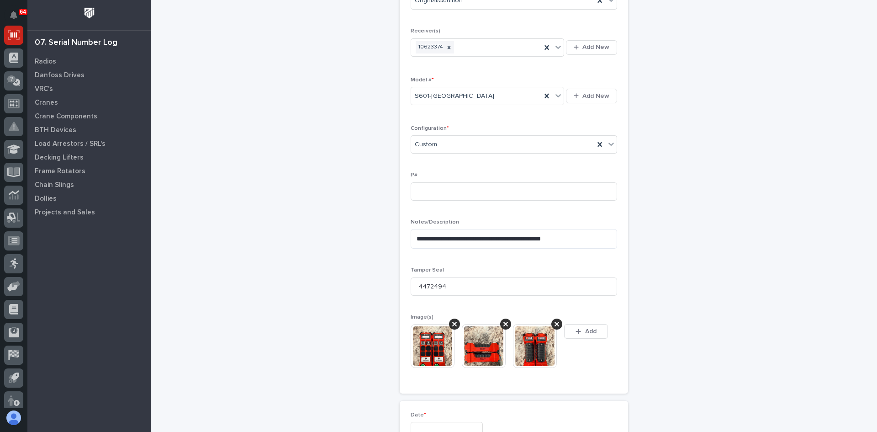
scroll to position [245, 0]
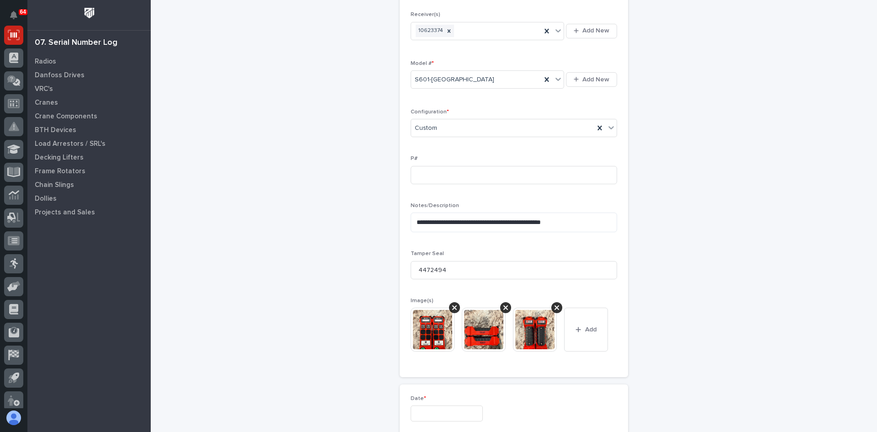
click at [479, 328] on img at bounding box center [484, 330] width 44 height 44
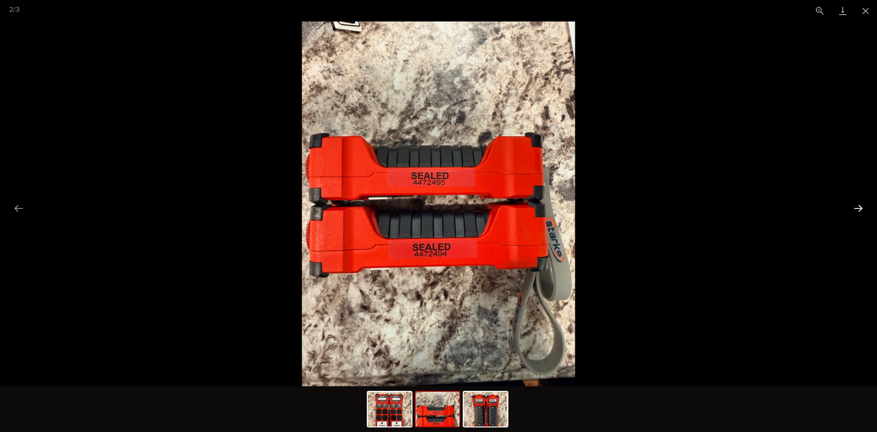
click at [857, 207] on button "Next slide" at bounding box center [858, 208] width 19 height 18
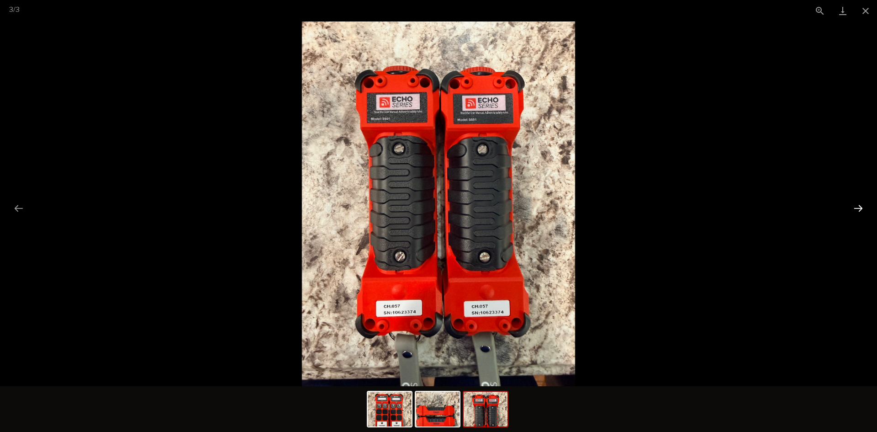
click at [857, 207] on button "Next slide" at bounding box center [858, 208] width 19 height 18
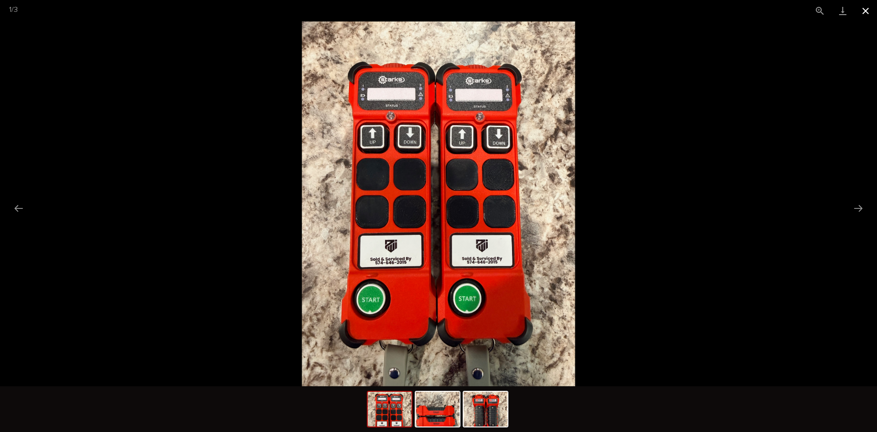
click at [864, 9] on button "Close gallery" at bounding box center [866, 10] width 23 height 21
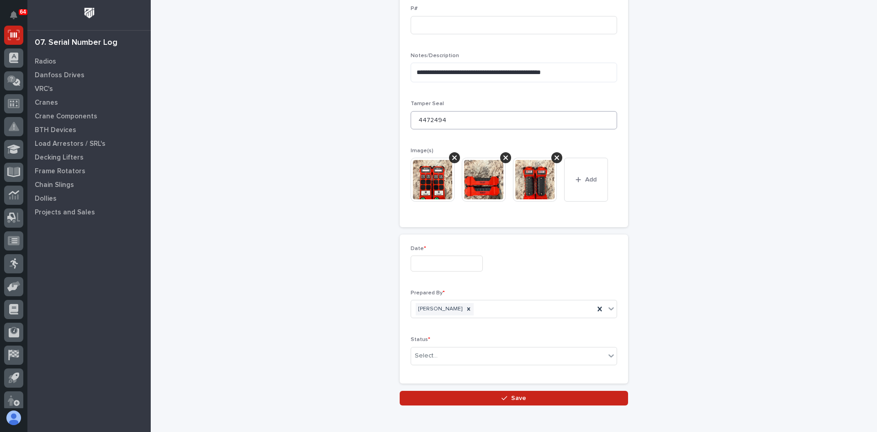
scroll to position [428, 0]
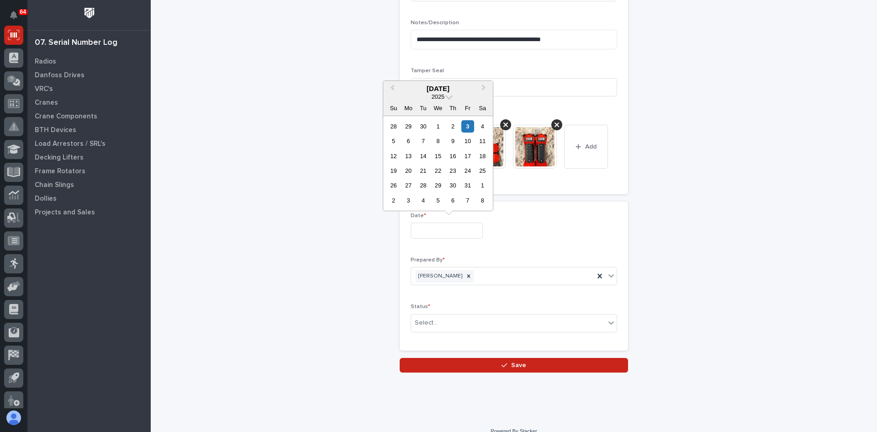
click at [447, 227] on input "text" at bounding box center [447, 231] width 72 height 16
click at [471, 124] on div "3" at bounding box center [468, 126] width 12 height 12
type input "**********"
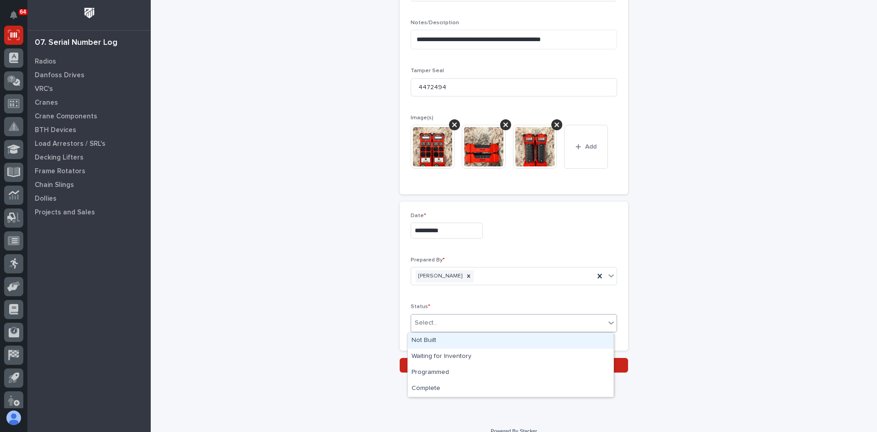
click at [425, 321] on div "Select..." at bounding box center [426, 323] width 23 height 10
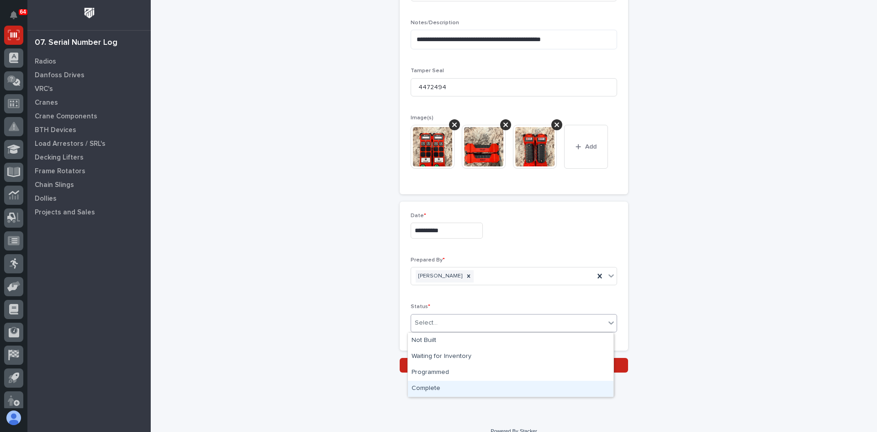
click at [436, 392] on div "Complete" at bounding box center [511, 389] width 206 height 16
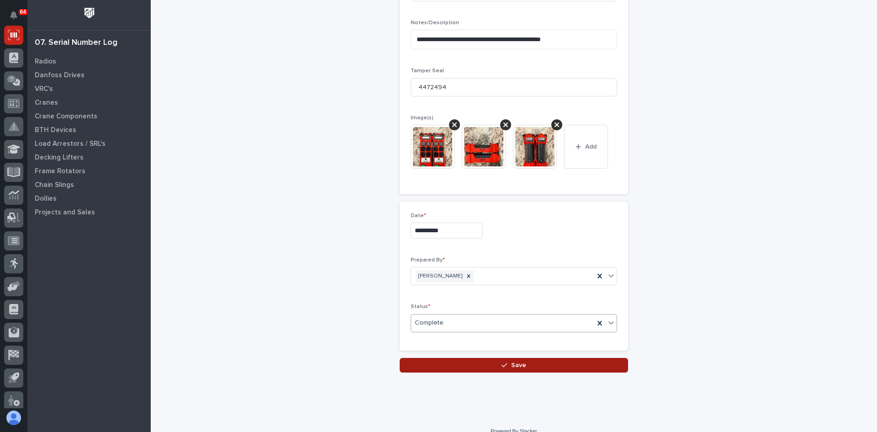
click at [521, 362] on span "Save" at bounding box center [518, 365] width 15 height 8
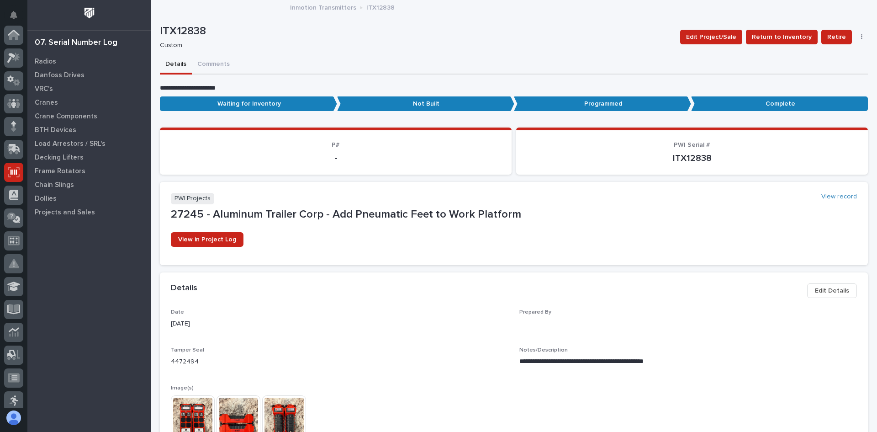
scroll to position [137, 0]
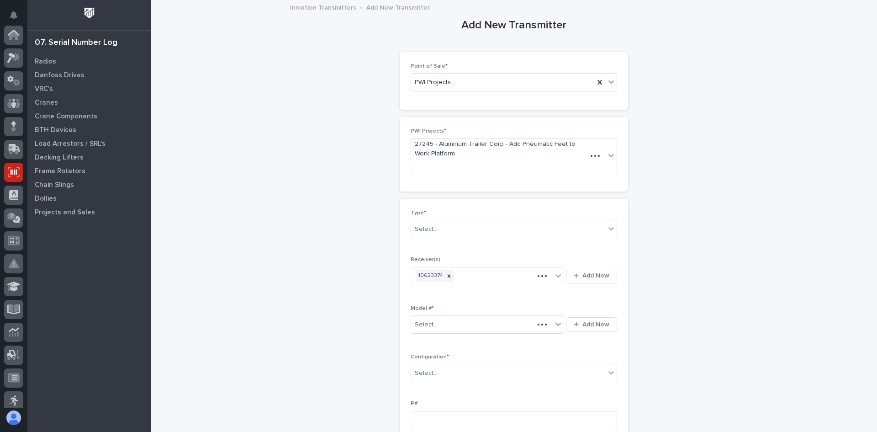
scroll to position [137, 0]
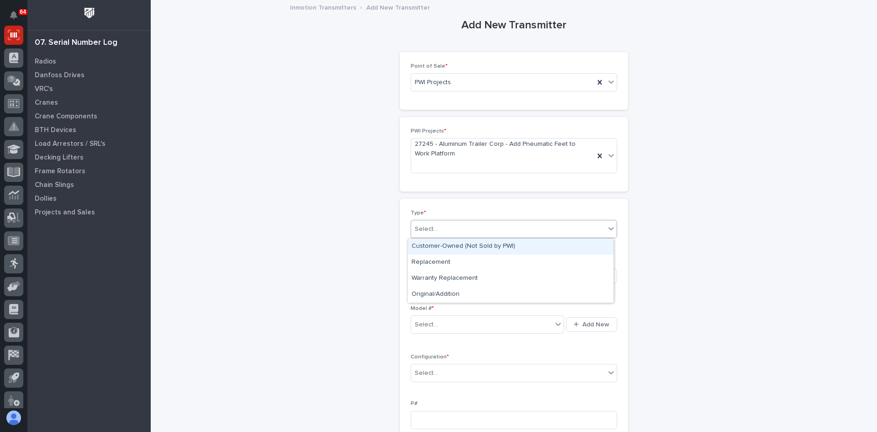
click at [439, 232] on div "Select..." at bounding box center [508, 229] width 194 height 15
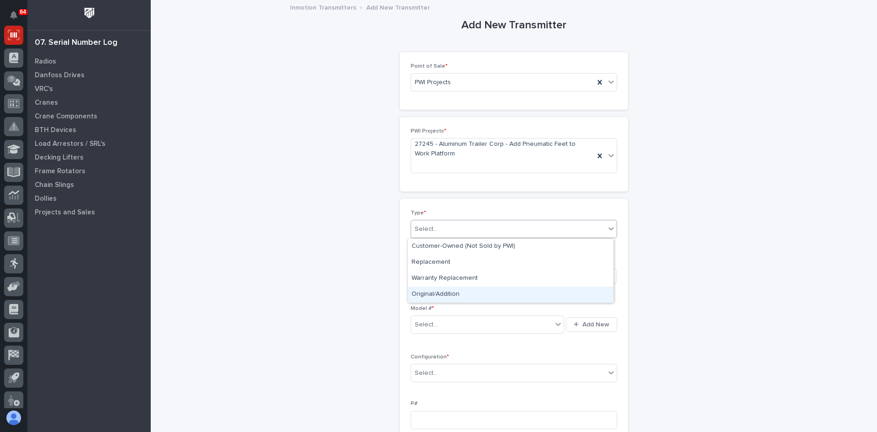
click at [434, 294] on div "Original/Addition" at bounding box center [511, 295] width 206 height 16
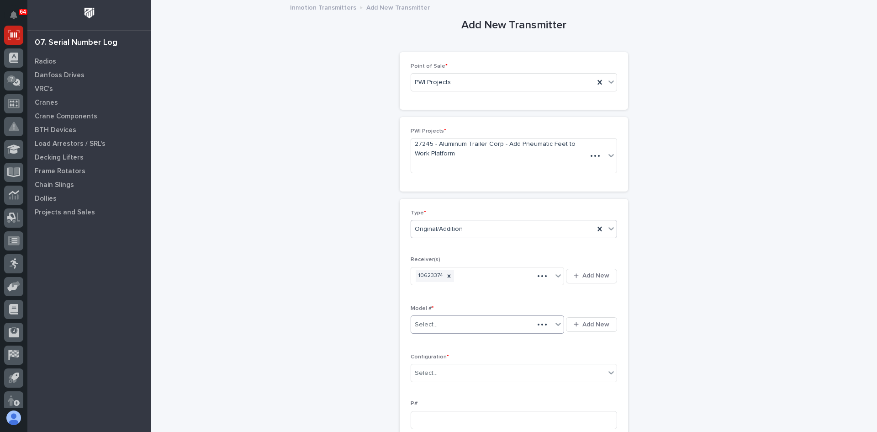
click at [436, 322] on div "Select..." at bounding box center [472, 324] width 123 height 15
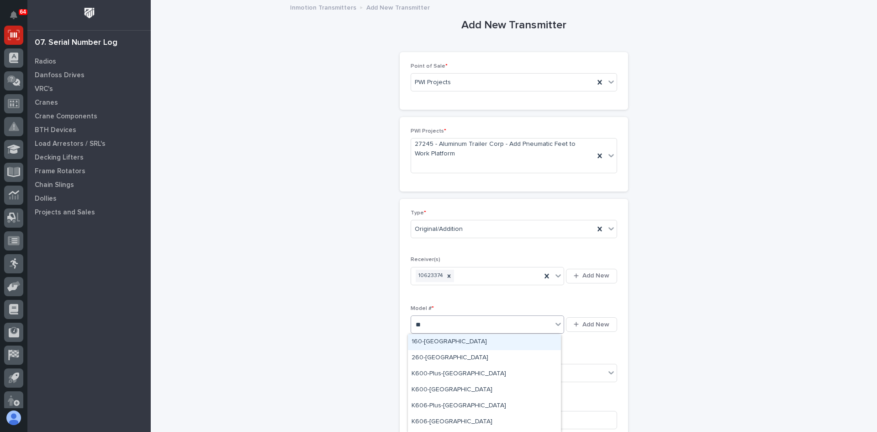
type input "***"
click at [433, 339] on div "S601-[GEOGRAPHIC_DATA]" at bounding box center [484, 342] width 153 height 16
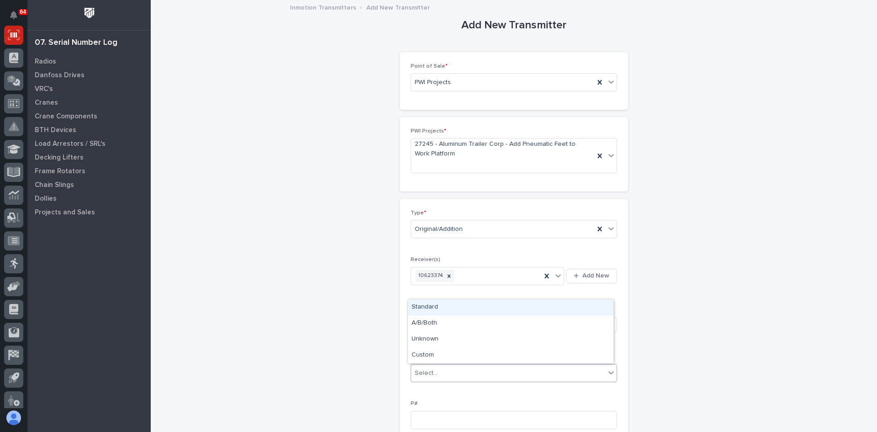
click at [438, 370] on div "Select..." at bounding box center [508, 373] width 194 height 15
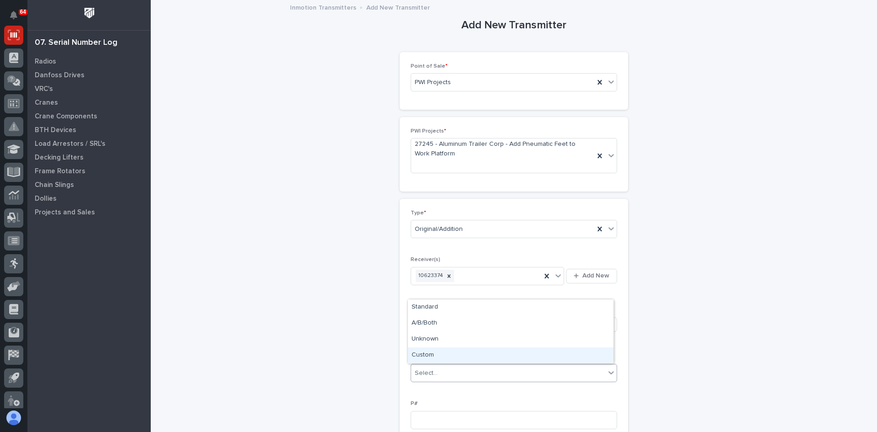
click at [425, 353] on div "Custom" at bounding box center [511, 355] width 206 height 16
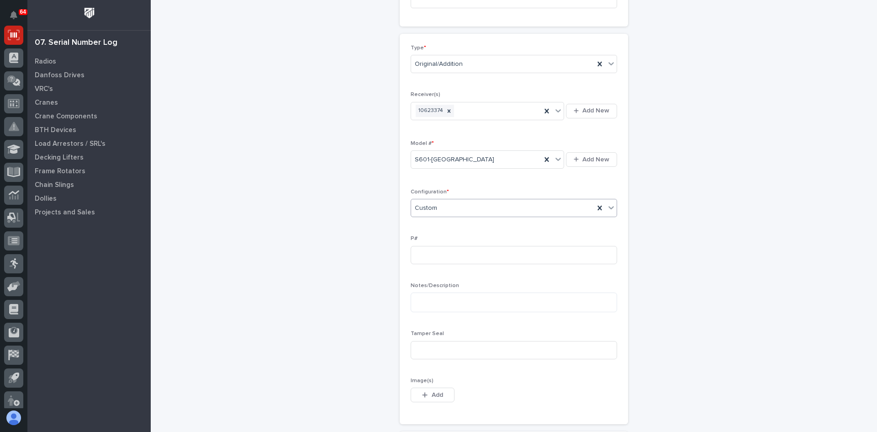
scroll to position [183, 0]
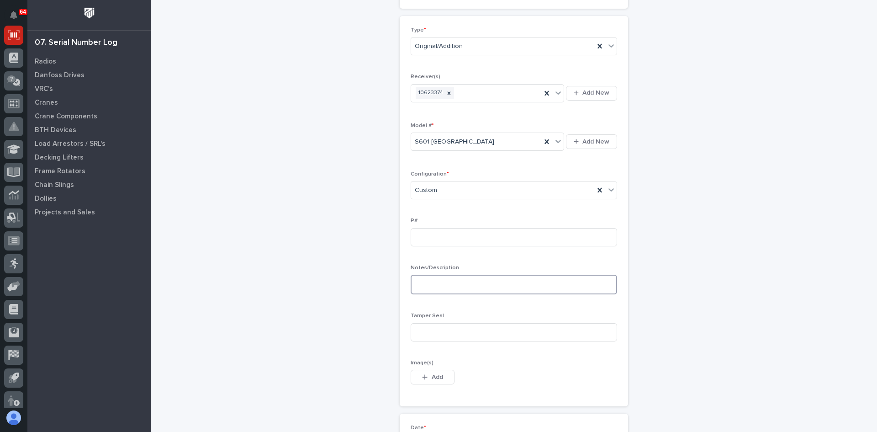
paste textarea "**********"
type textarea "**********"
click at [415, 331] on input at bounding box center [514, 332] width 207 height 18
type input "4472495"
click at [432, 375] on span "Add" at bounding box center [437, 377] width 11 height 8
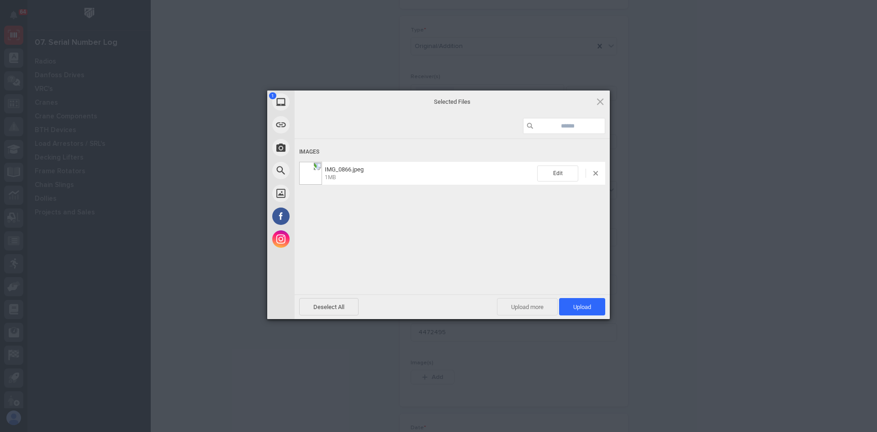
click at [529, 307] on span "Upload more" at bounding box center [527, 306] width 61 height 17
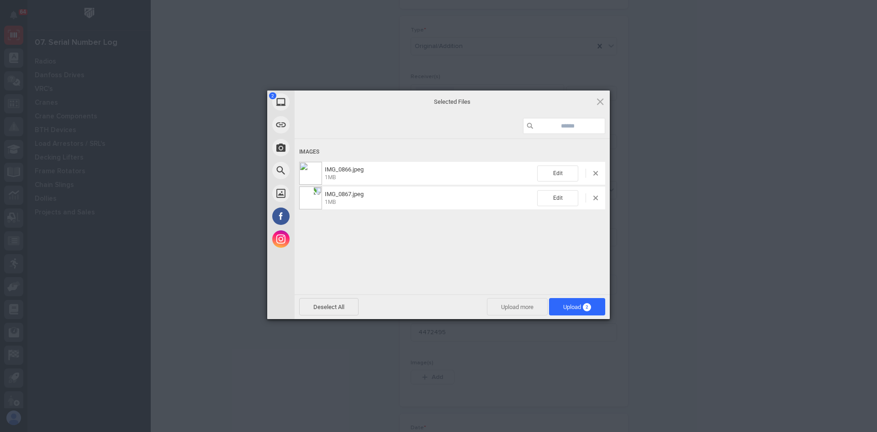
click at [522, 309] on span "Upload more" at bounding box center [517, 306] width 61 height 17
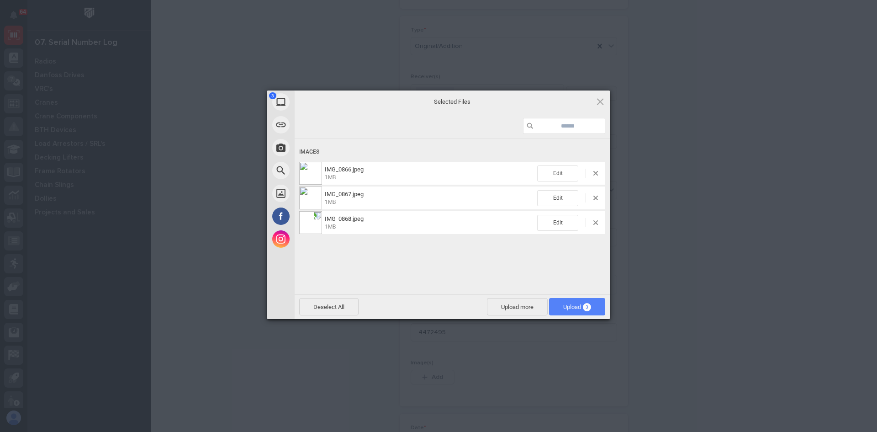
click at [567, 304] on span "Upload 3" at bounding box center [577, 306] width 28 height 7
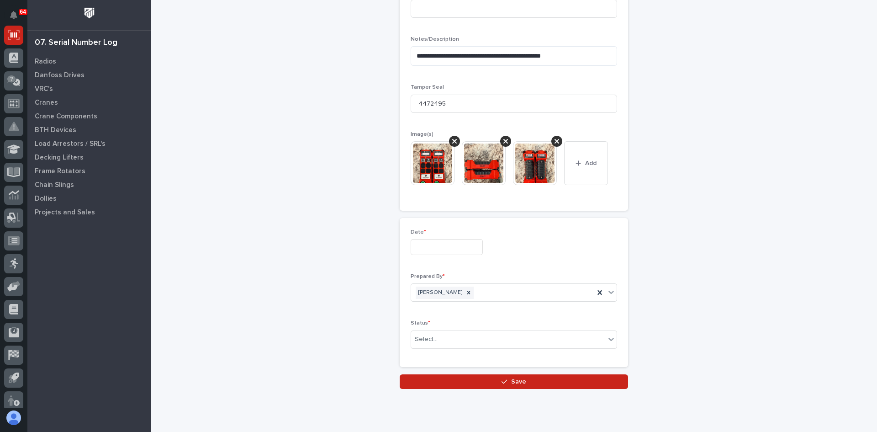
scroll to position [428, 0]
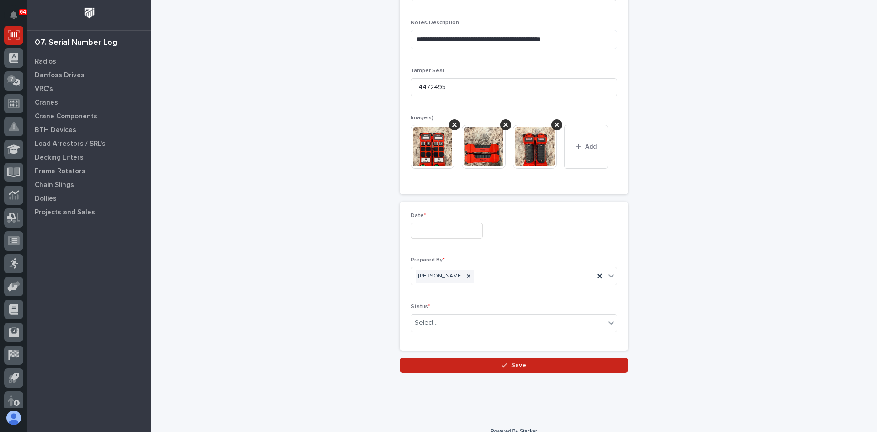
click at [455, 233] on input "text" at bounding box center [447, 231] width 72 height 16
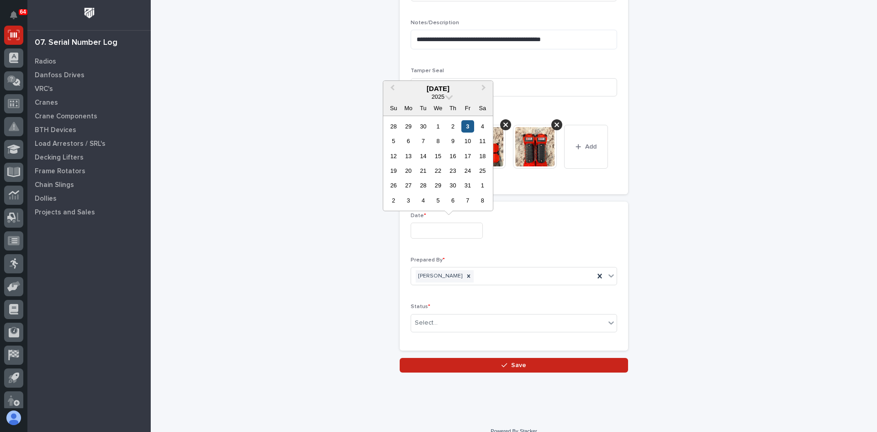
click at [468, 125] on div "3" at bounding box center [468, 126] width 12 height 12
type input "**********"
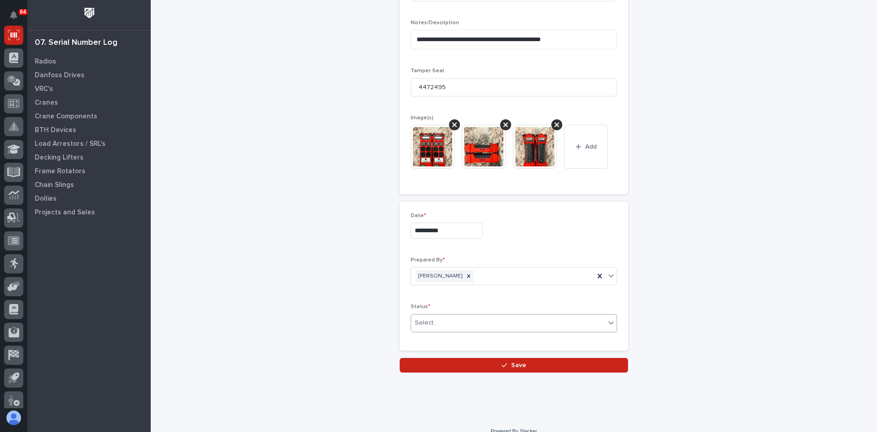
click at [440, 325] on div "Select..." at bounding box center [508, 322] width 194 height 15
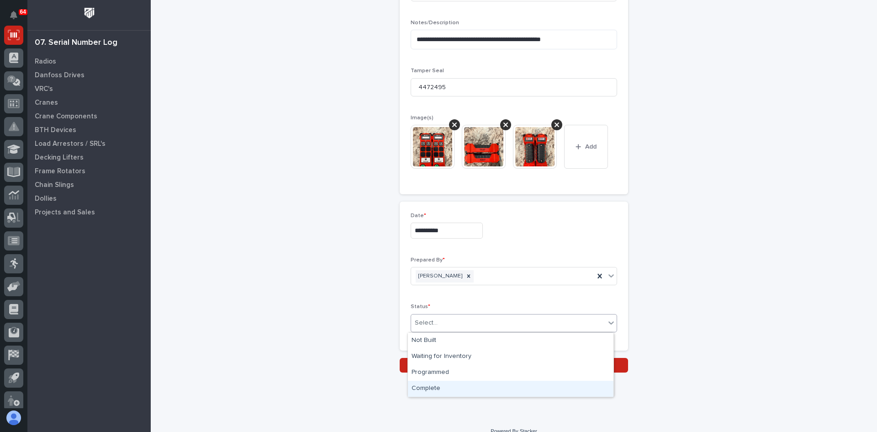
click at [431, 388] on div "Complete" at bounding box center [511, 389] width 206 height 16
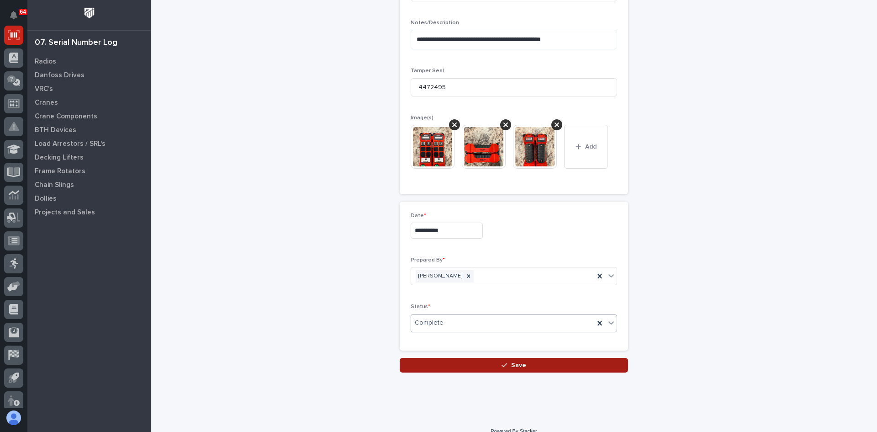
click at [513, 366] on span "Save" at bounding box center [518, 365] width 15 height 8
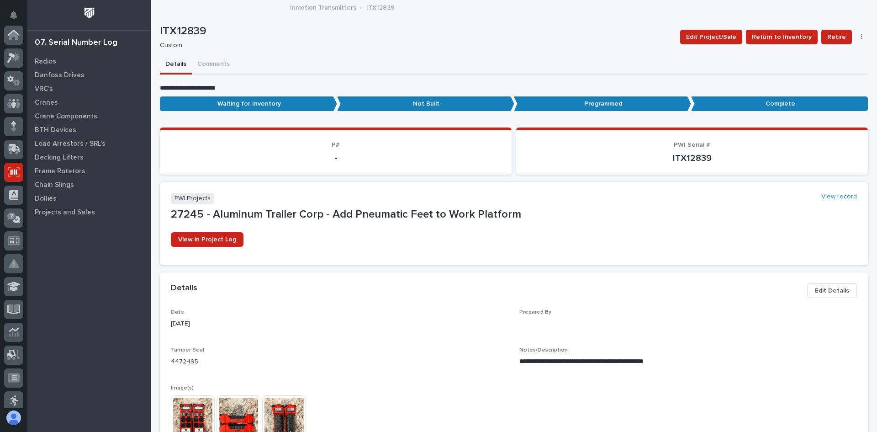
scroll to position [137, 0]
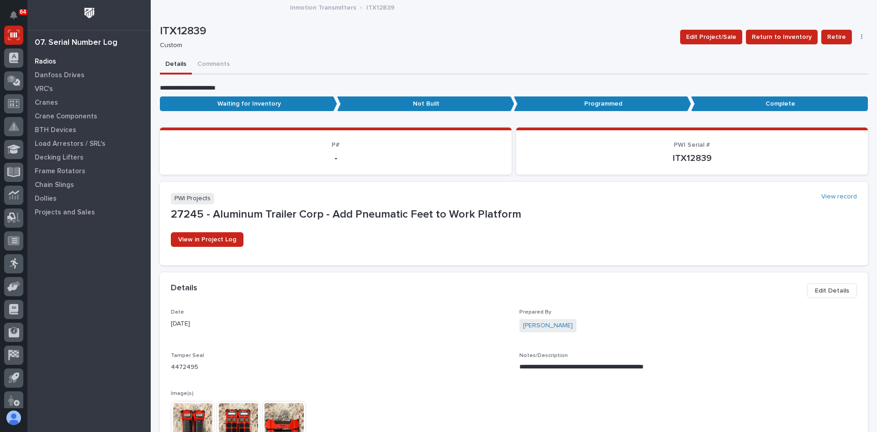
click at [46, 62] on p "Radios" at bounding box center [45, 62] width 21 height 8
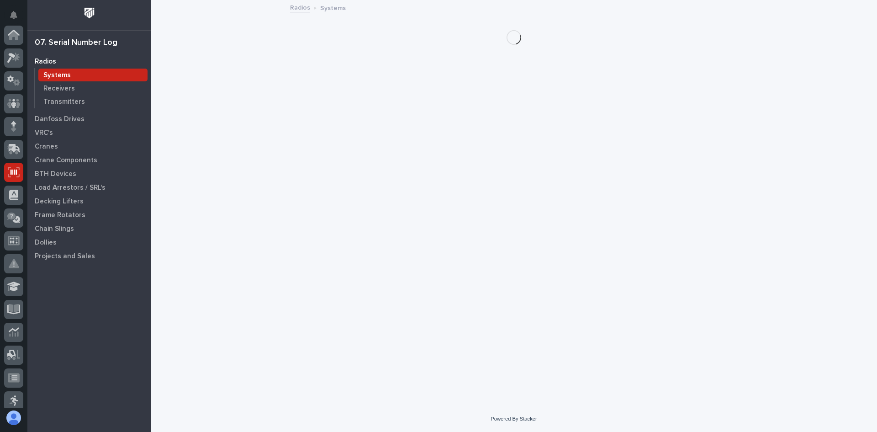
scroll to position [137, 0]
